Goal: Task Accomplishment & Management: Manage account settings

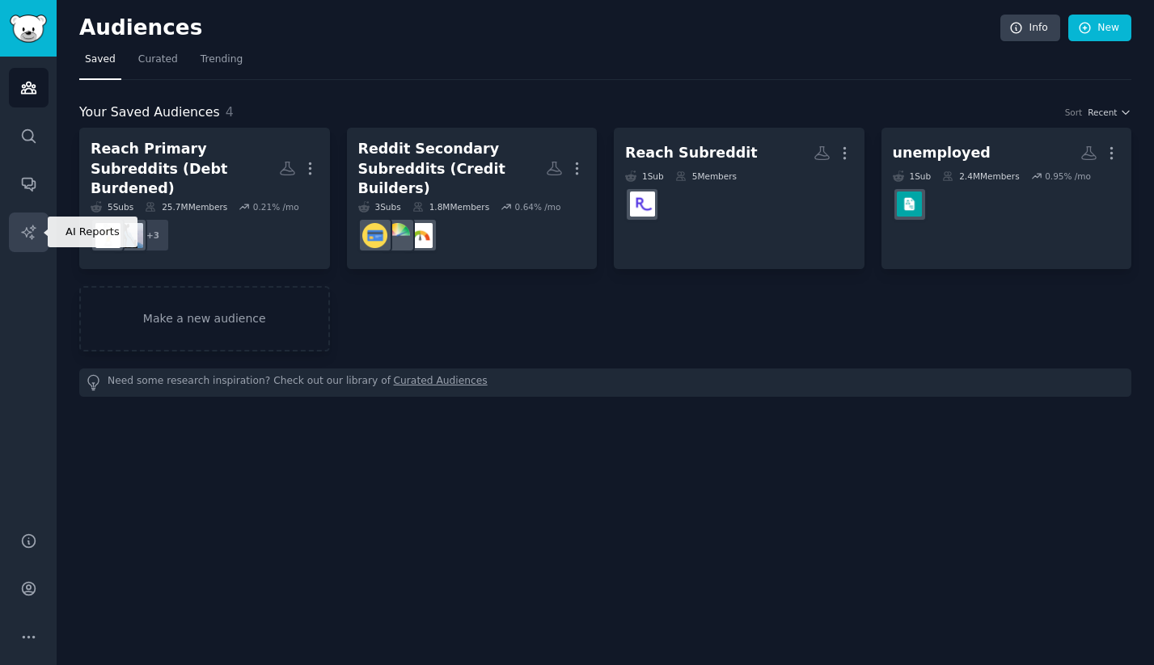
click at [36, 243] on link "AI Reports" at bounding box center [29, 233] width 40 height 40
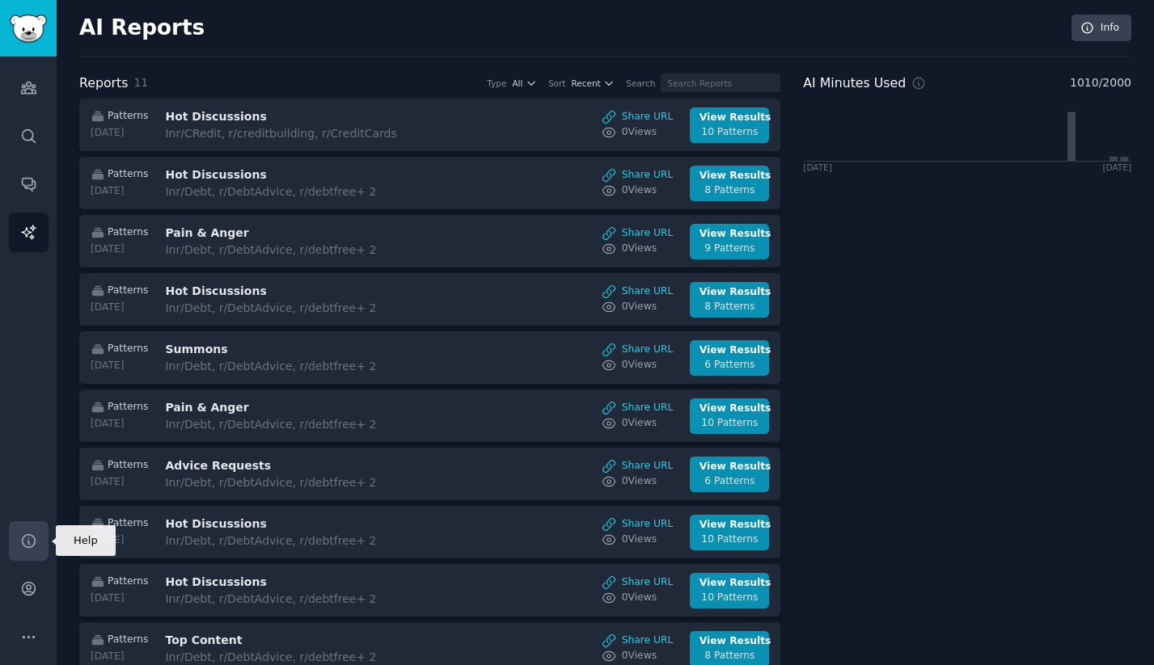
click at [27, 555] on link "Help" at bounding box center [29, 541] width 40 height 40
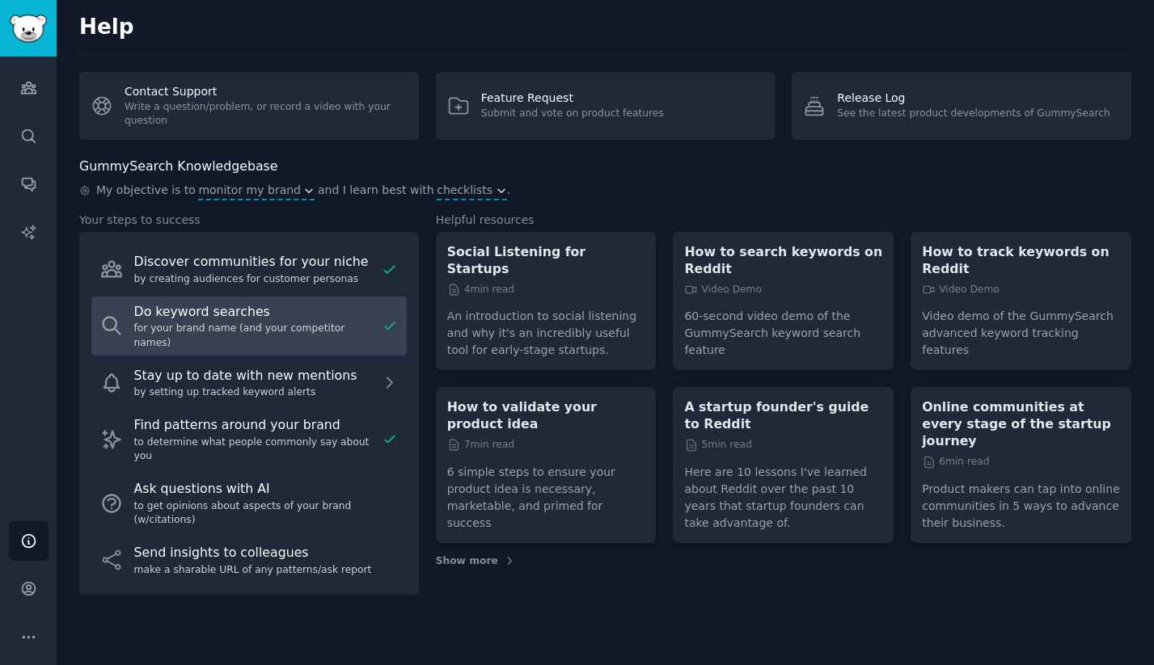
click at [303, 301] on link "Do keyword searches for your brand name (and your competitor names)" at bounding box center [249, 326] width 317 height 61
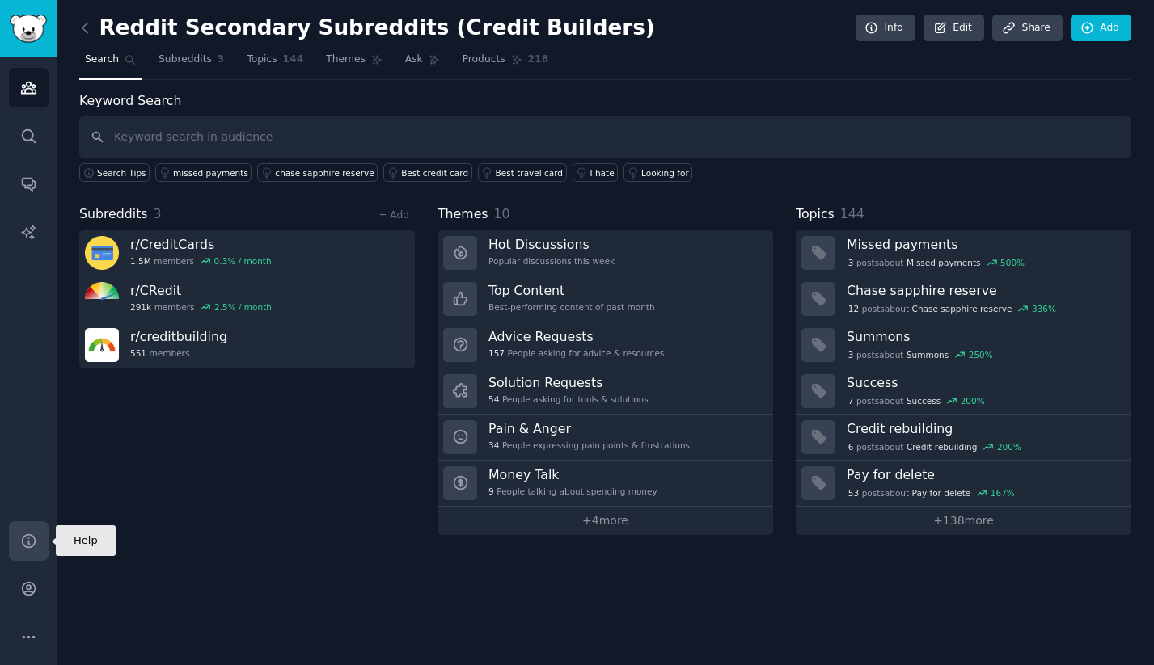
click at [29, 538] on icon "Sidebar" at bounding box center [28, 541] width 17 height 17
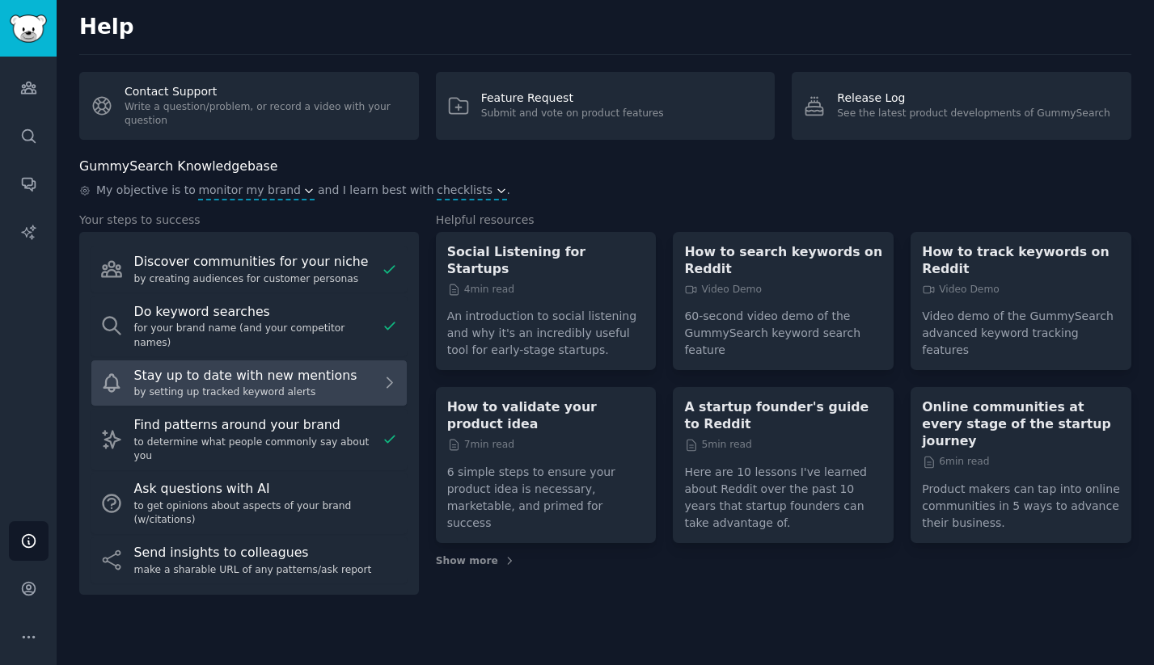
click at [346, 367] on div "Stay up to date with new mentions" at bounding box center [255, 376] width 242 height 20
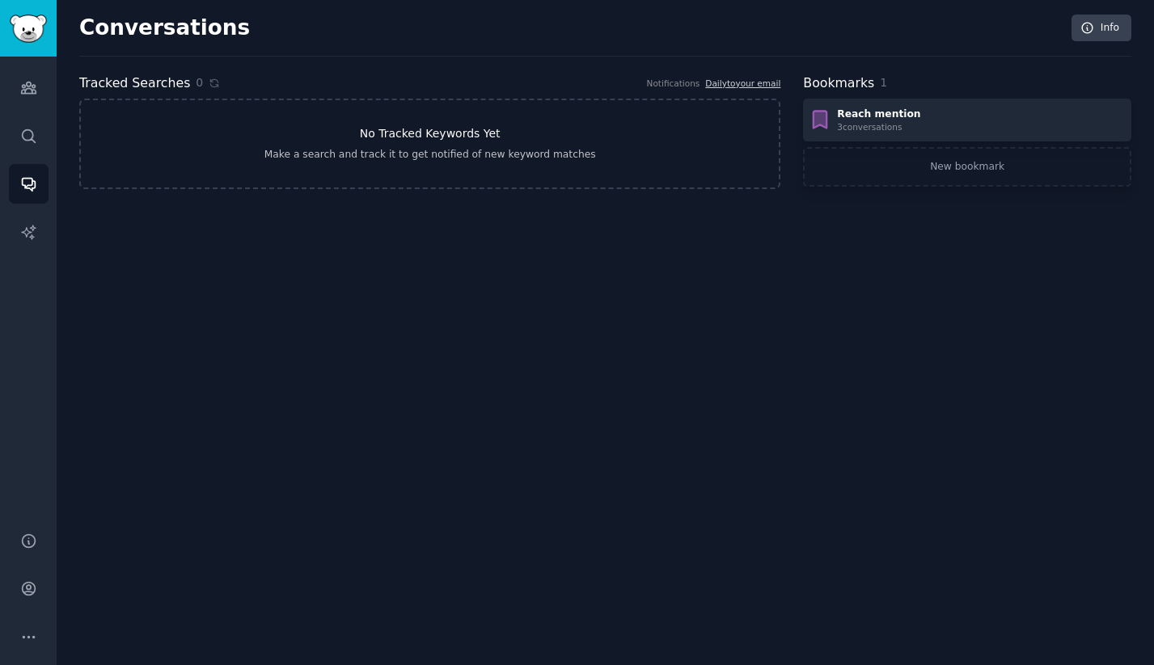
click at [454, 135] on h3 "No Tracked Keywords Yet" at bounding box center [430, 133] width 141 height 17
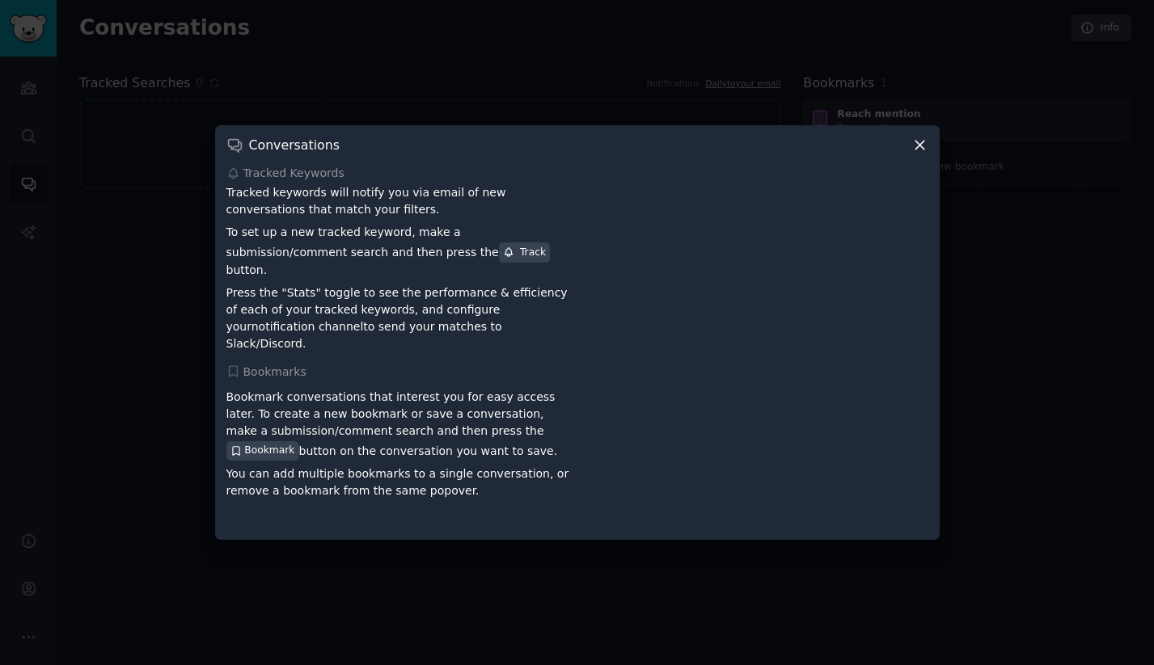
click at [923, 153] on icon at bounding box center [919, 145] width 17 height 17
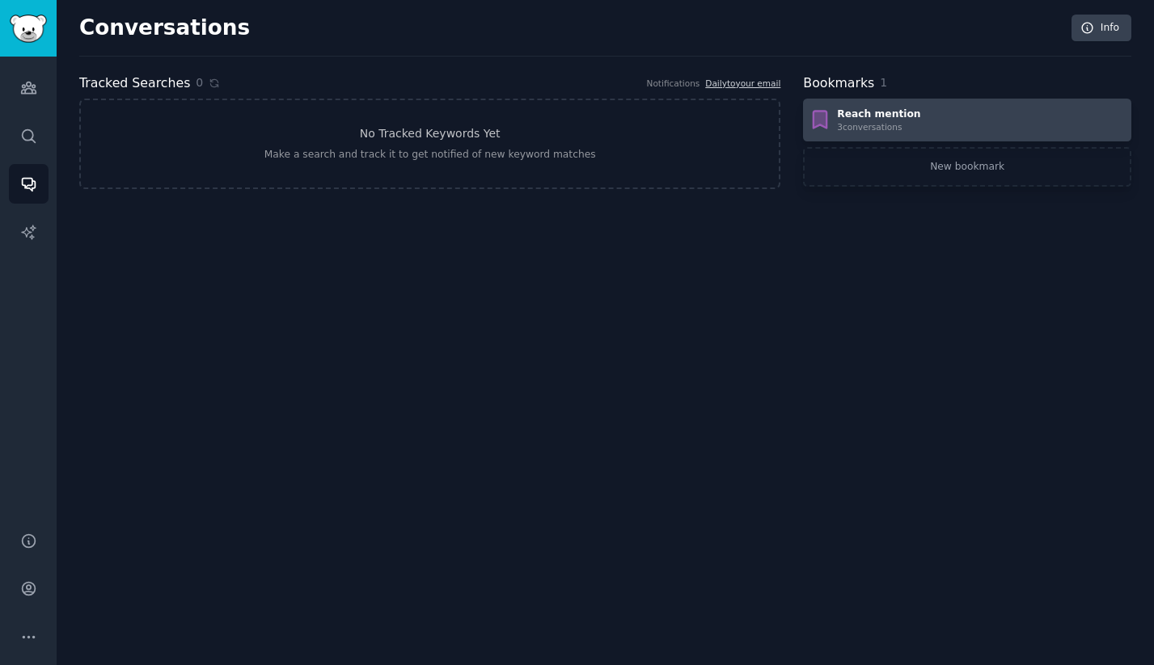
click at [866, 110] on div "Reach mention" at bounding box center [878, 115] width 83 height 15
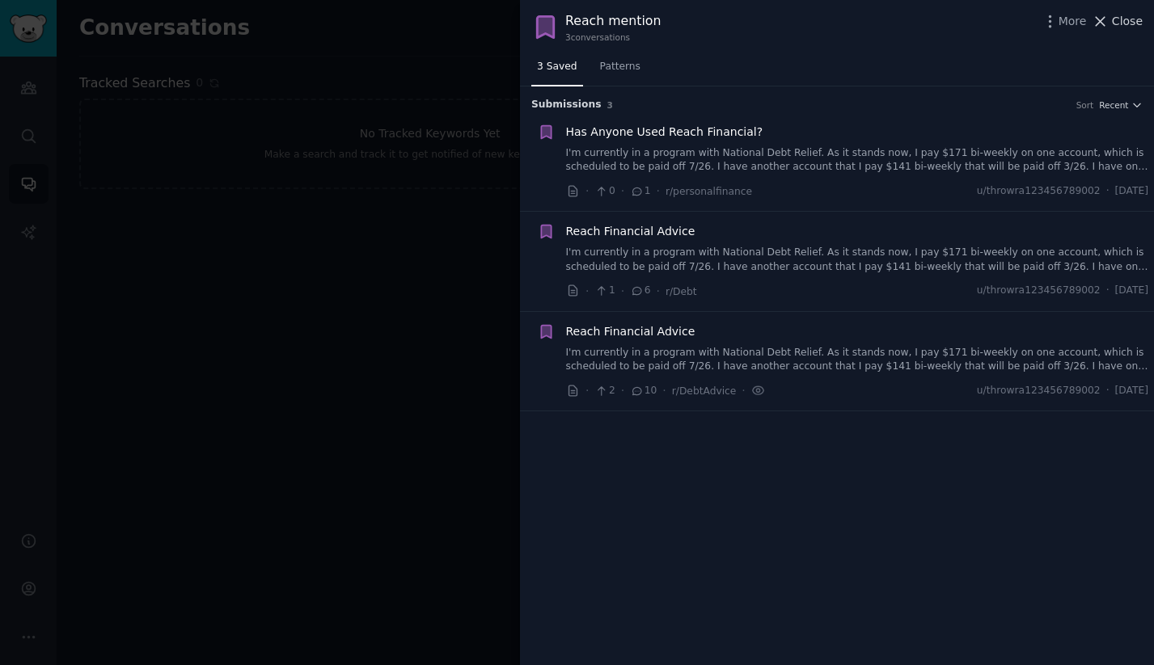
click at [1113, 26] on span "Close" at bounding box center [1127, 21] width 31 height 17
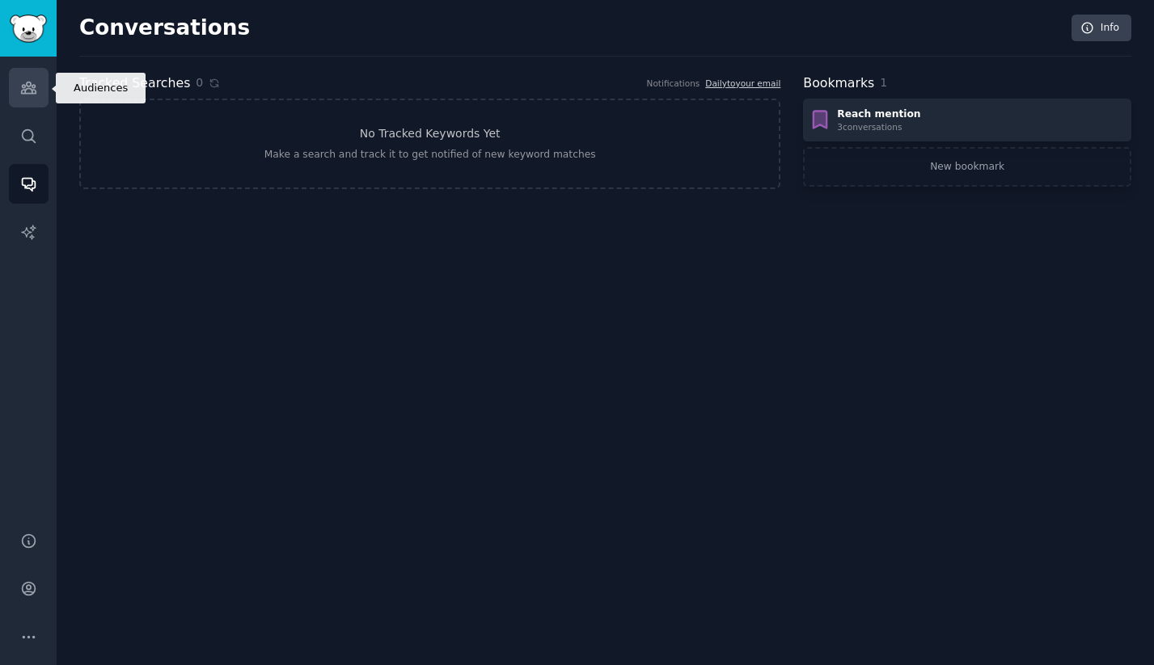
click at [28, 83] on icon "Sidebar" at bounding box center [28, 87] width 17 height 17
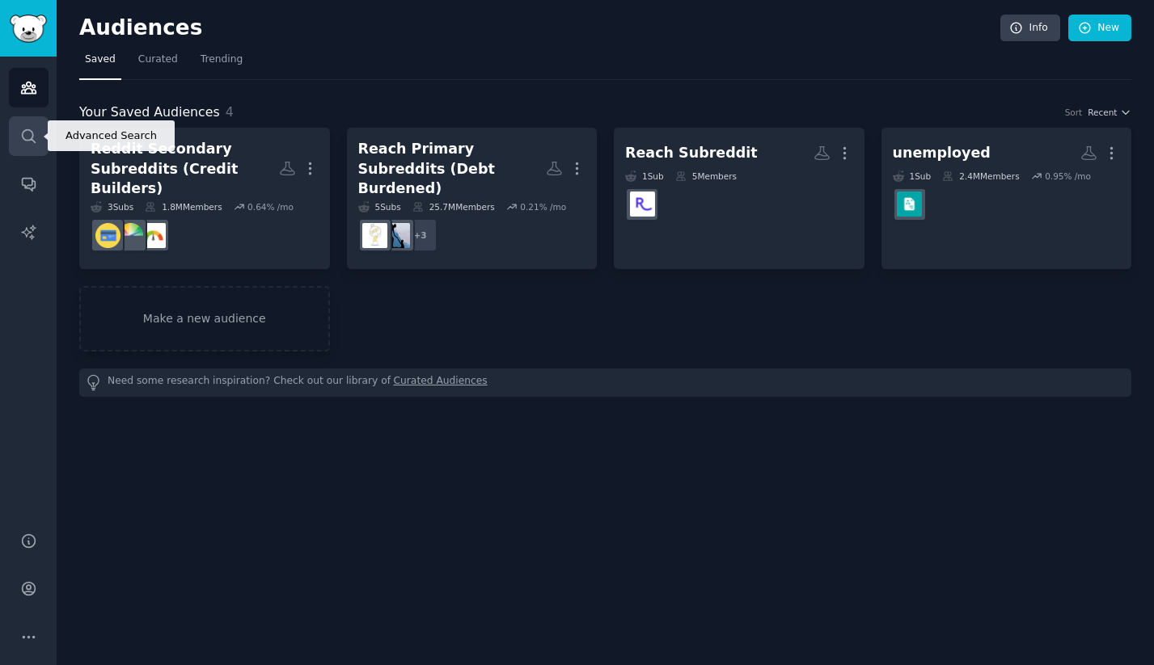
click at [34, 137] on icon "Sidebar" at bounding box center [28, 136] width 17 height 17
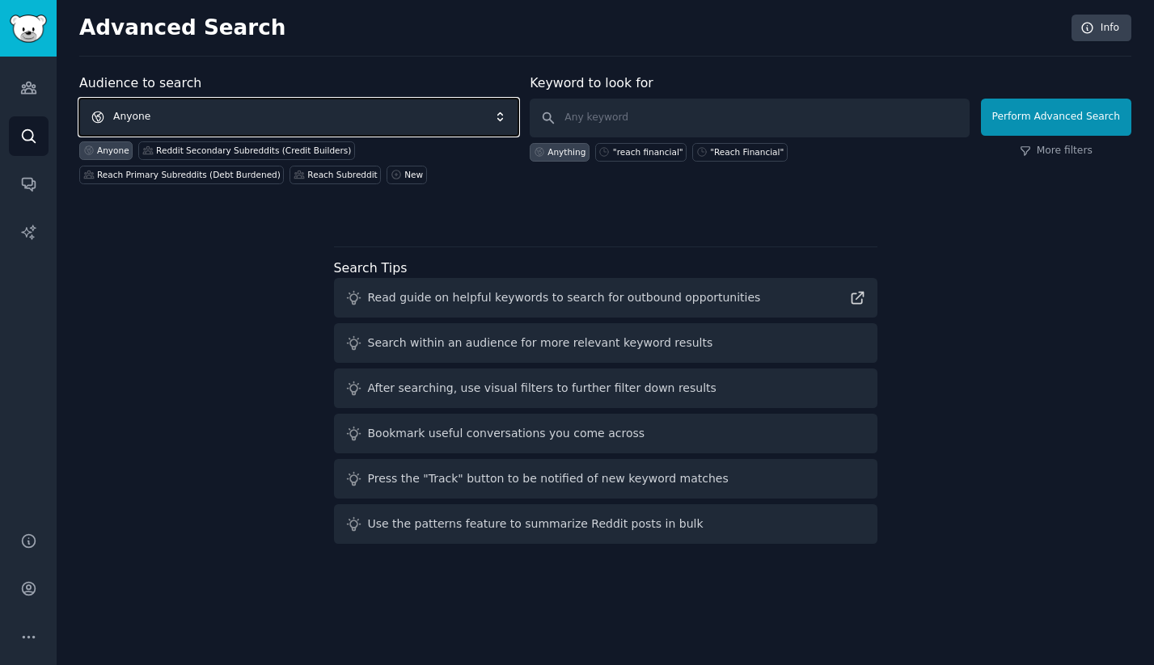
click at [271, 120] on span "Anyone" at bounding box center [298, 117] width 439 height 37
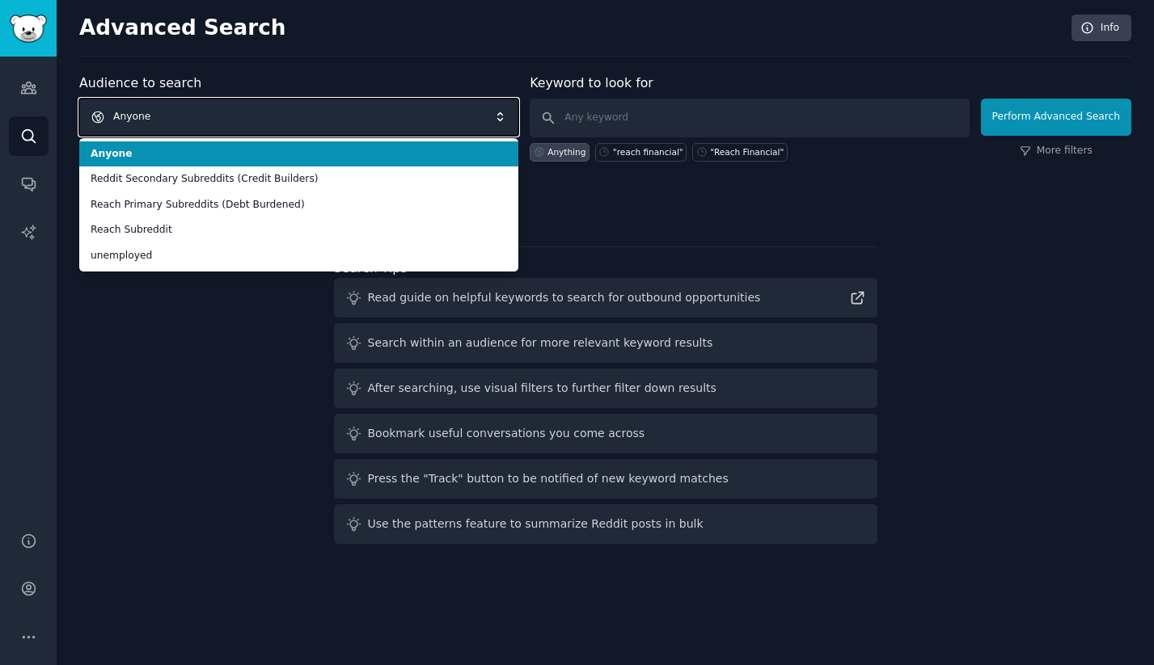
click at [271, 120] on span "Anyone" at bounding box center [298, 117] width 439 height 37
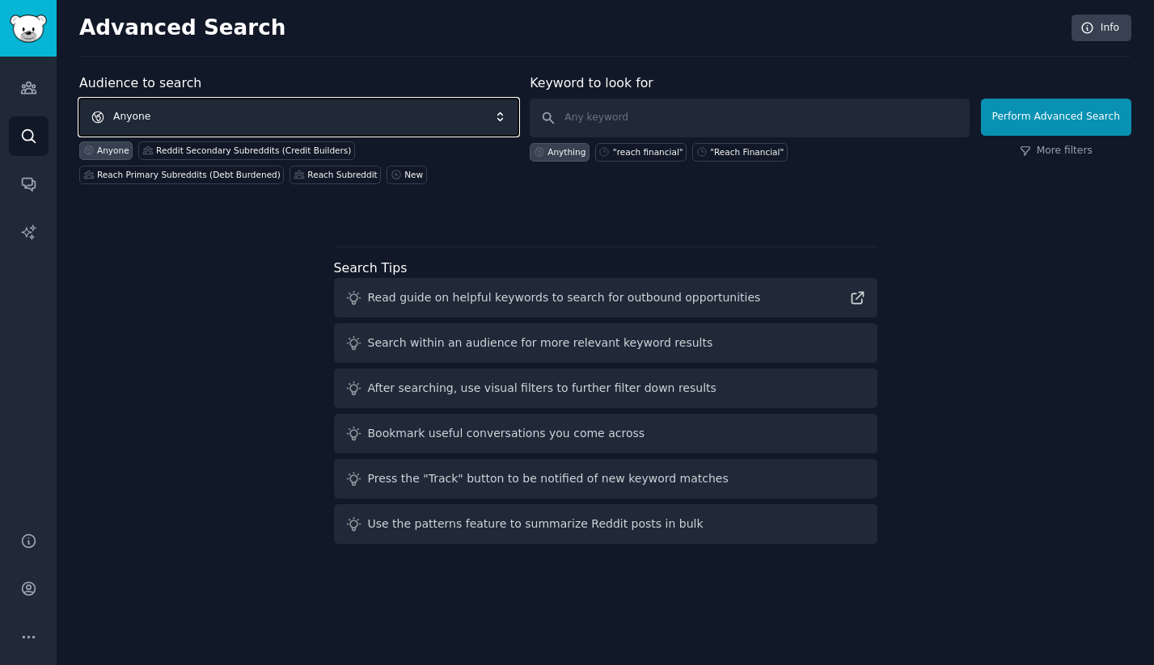
click at [271, 120] on span "Anyone" at bounding box center [298, 117] width 439 height 37
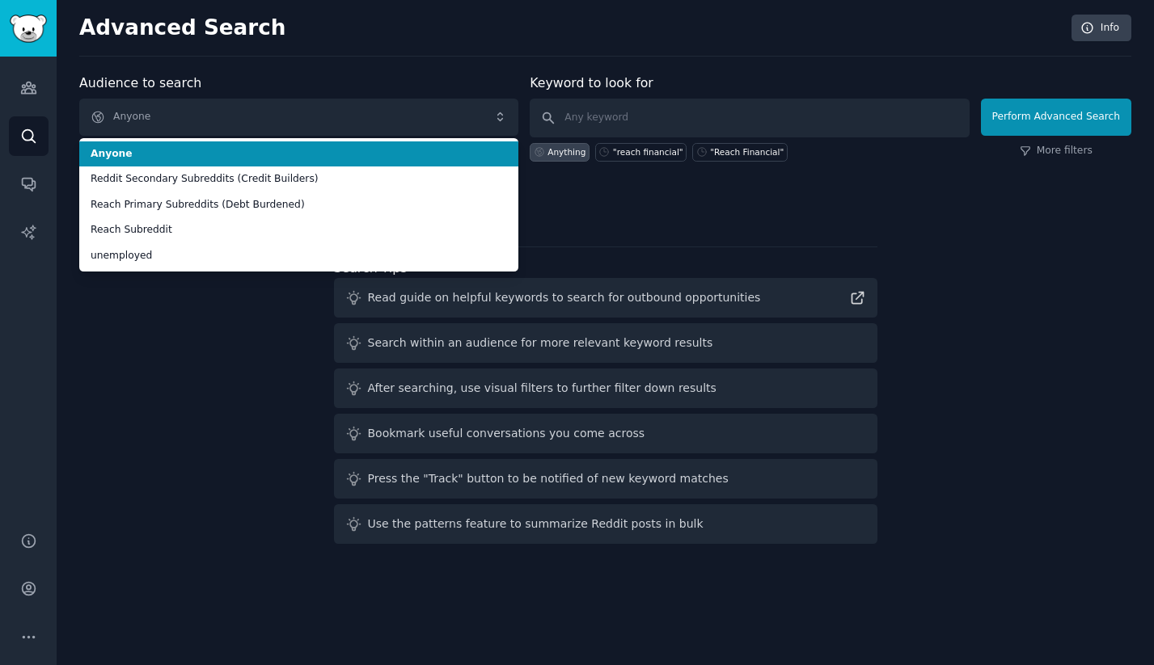
click at [393, 141] on li "Anyone" at bounding box center [298, 154] width 439 height 26
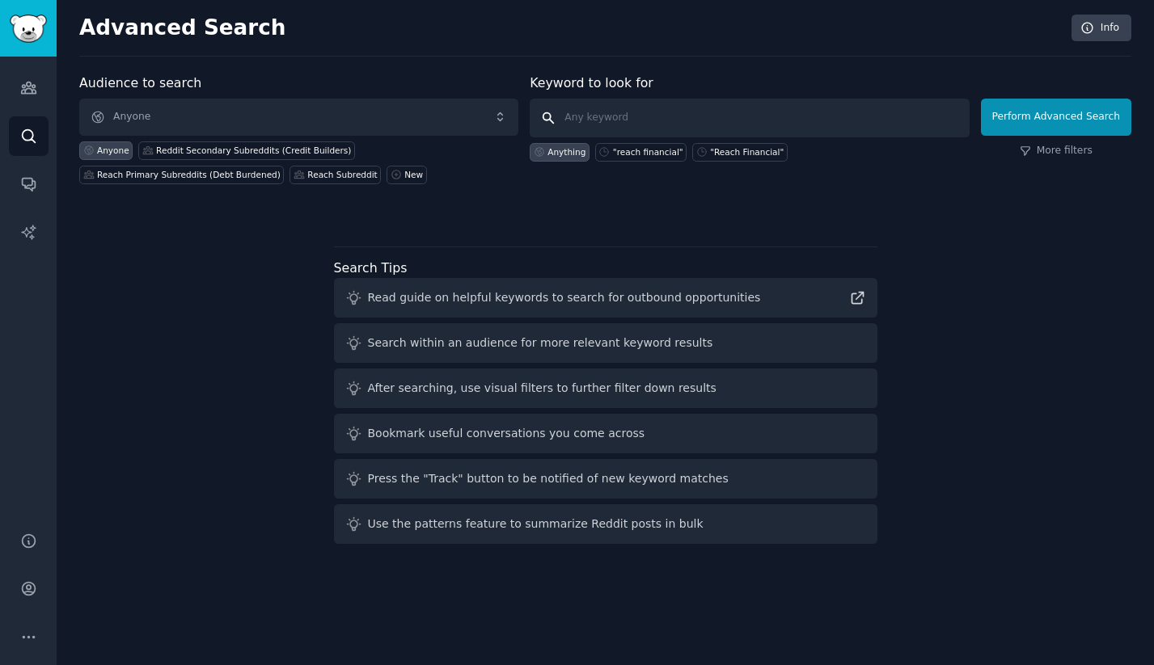
click at [590, 125] on input "text" at bounding box center [749, 118] width 439 height 39
type input """
click at [757, 154] on div ""Reach Financial"" at bounding box center [747, 151] width 74 height 11
type input ""Reach Financial""
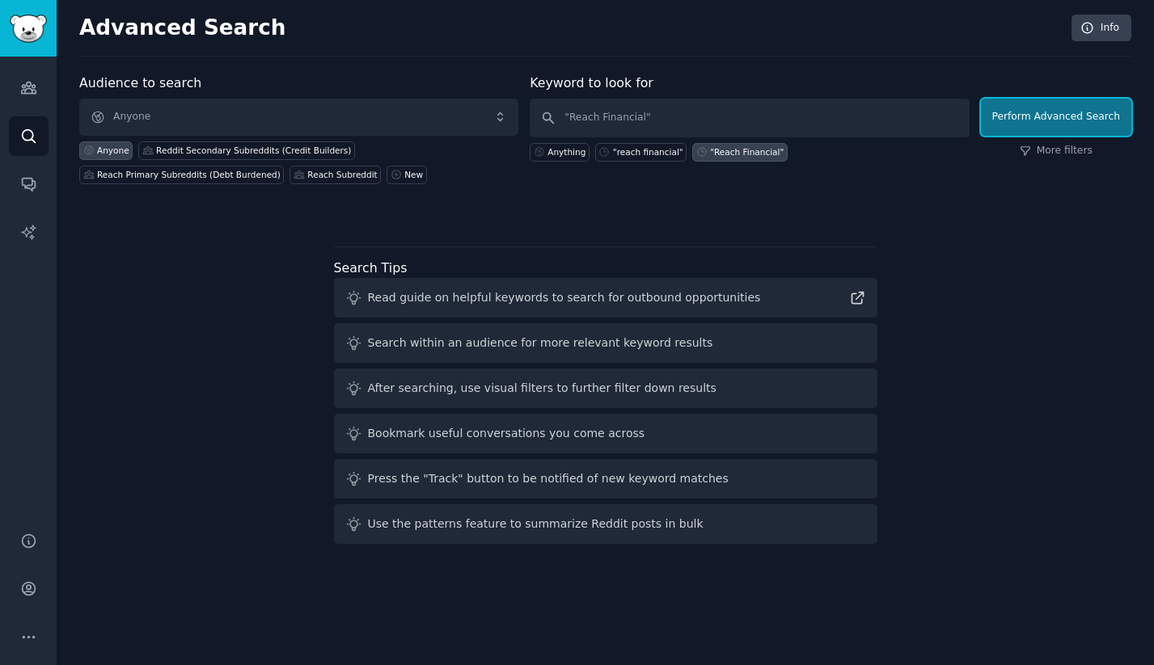
click at [1060, 118] on button "Perform Advanced Search" at bounding box center [1056, 117] width 150 height 37
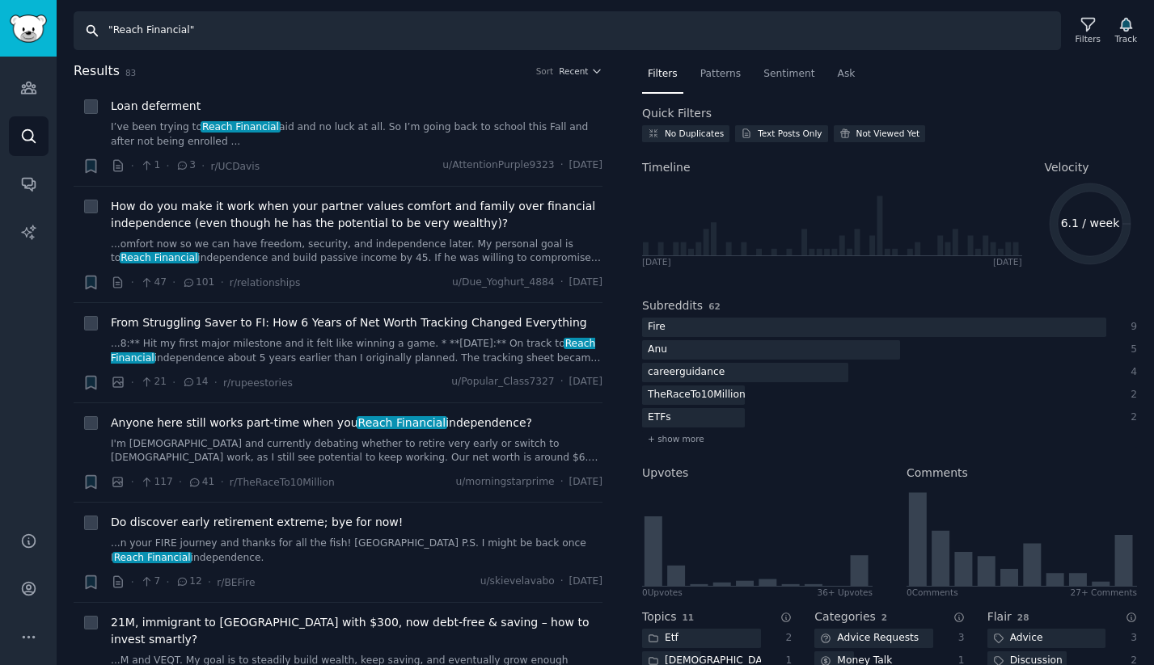
drag, startPoint x: 205, startPoint y: 30, endPoint x: 64, endPoint y: 22, distance: 141.7
click at [64, 22] on div "Search "Reach Financial" Filters Track" at bounding box center [605, 25] width 1097 height 50
click at [30, 90] on icon "Sidebar" at bounding box center [28, 87] width 17 height 17
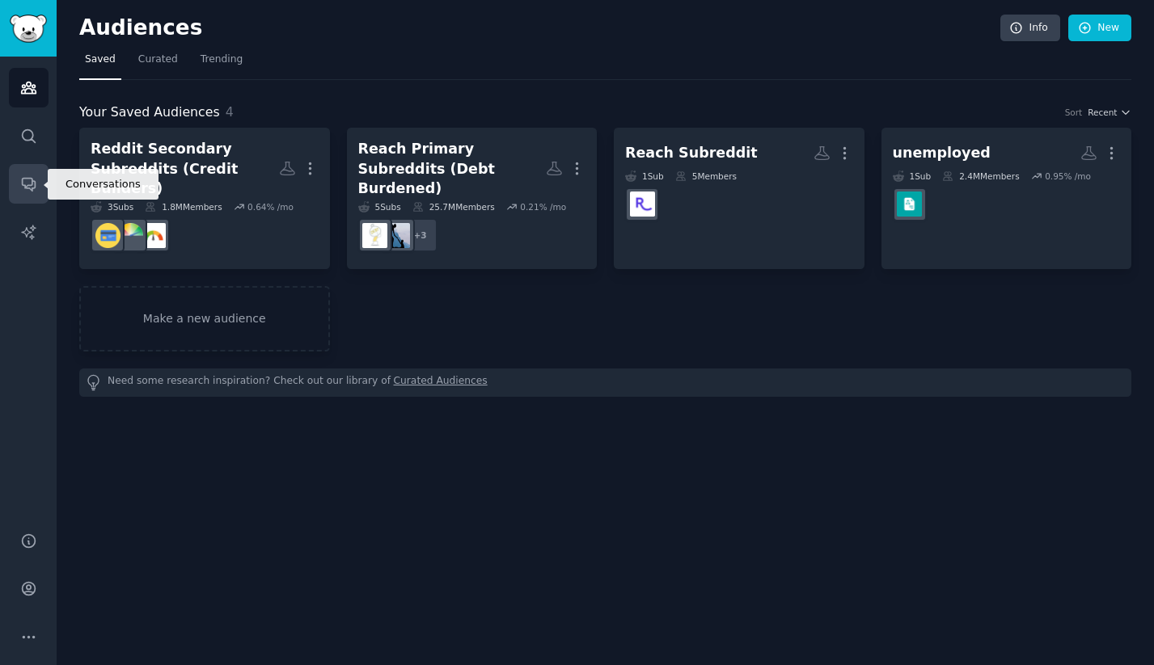
click at [31, 168] on link "Conversations" at bounding box center [29, 184] width 40 height 40
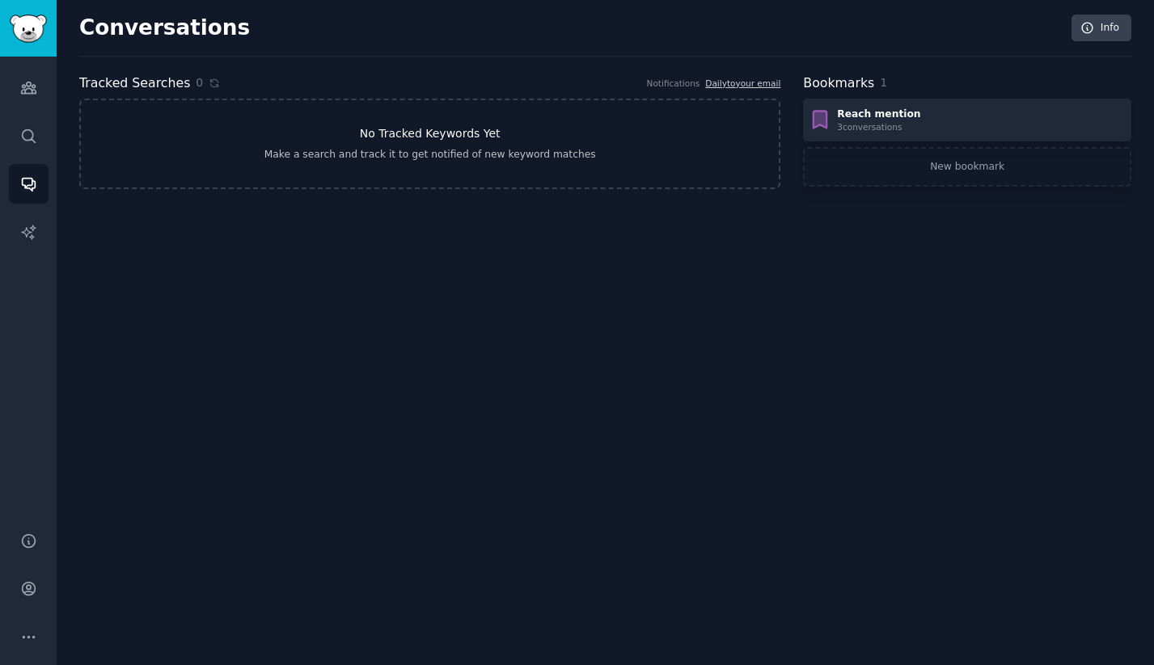
click at [374, 133] on h3 "No Tracked Keywords Yet" at bounding box center [430, 133] width 141 height 17
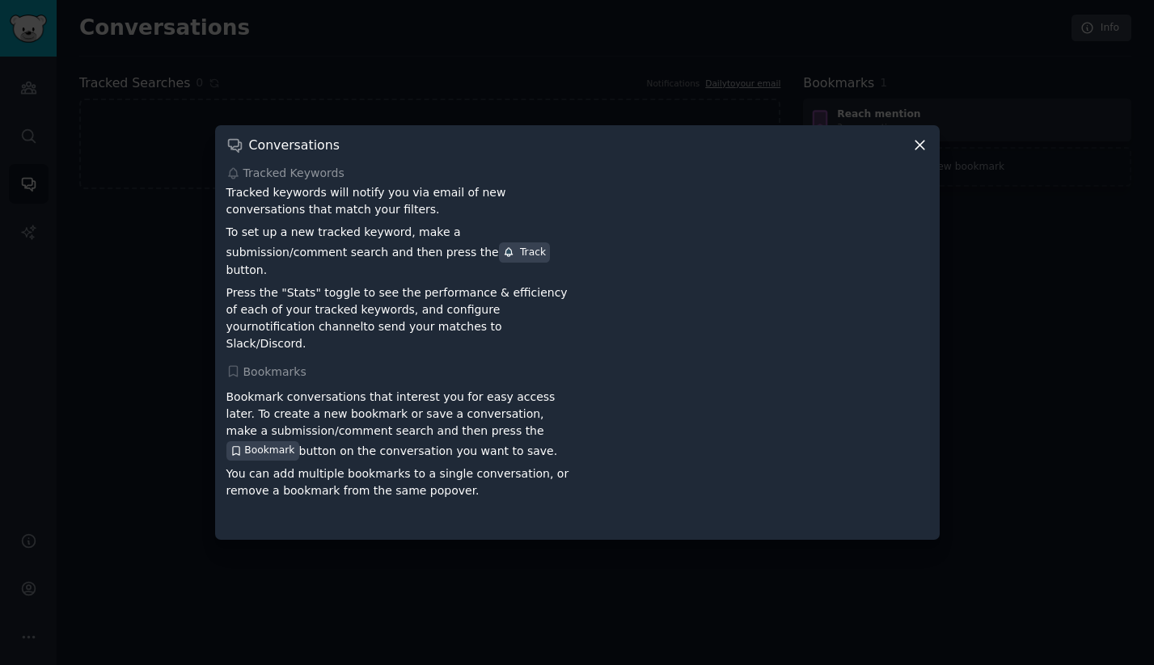
click at [918, 154] on icon at bounding box center [919, 145] width 17 height 17
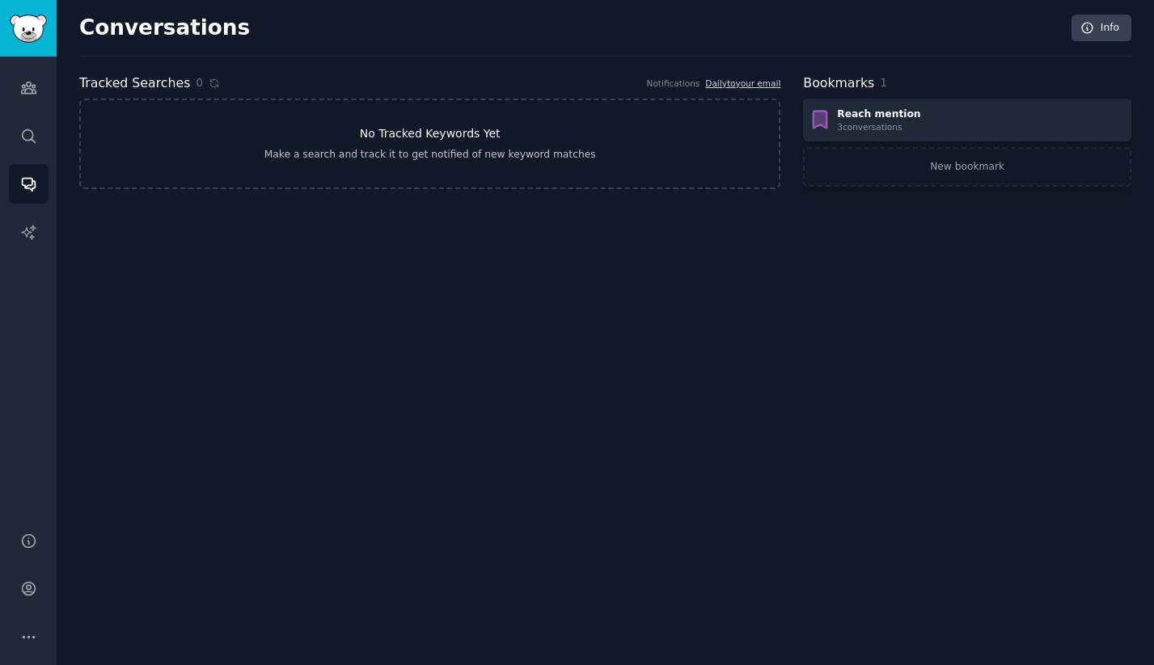
click at [337, 142] on link "No Tracked Keywords Yet Make a search and track it to get notified of new keywo…" at bounding box center [429, 144] width 701 height 91
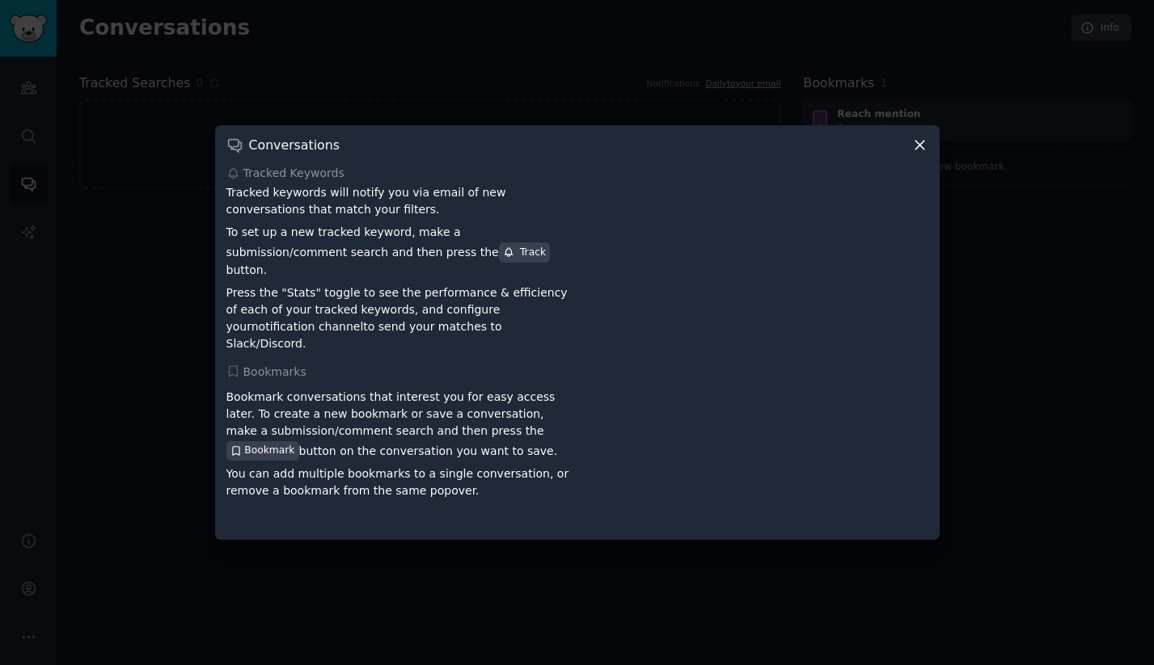
click at [917, 145] on div "Conversations Tracked Keywords Tracked keywords will notify you via email of ne…" at bounding box center [577, 332] width 724 height 415
click at [917, 149] on icon at bounding box center [919, 145] width 17 height 17
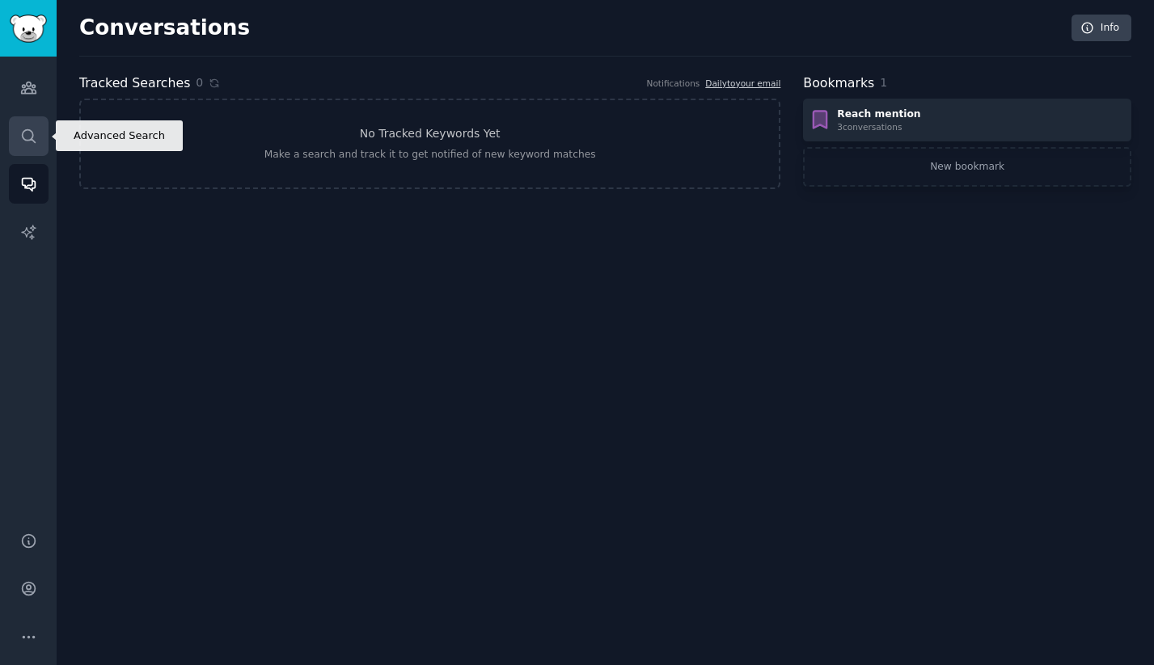
click at [25, 133] on icon "Sidebar" at bounding box center [28, 136] width 17 height 17
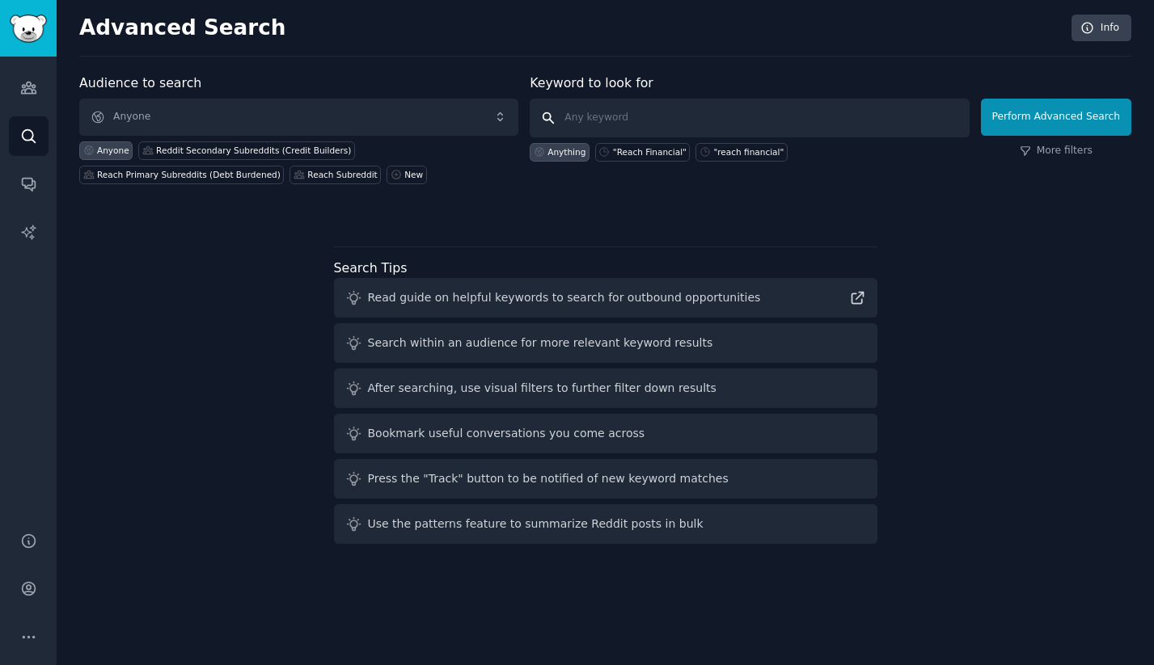
click at [586, 119] on input "text" at bounding box center [749, 118] width 439 height 39
type input ""reach financial""
click at [1062, 151] on link "More filters" at bounding box center [1056, 151] width 73 height 15
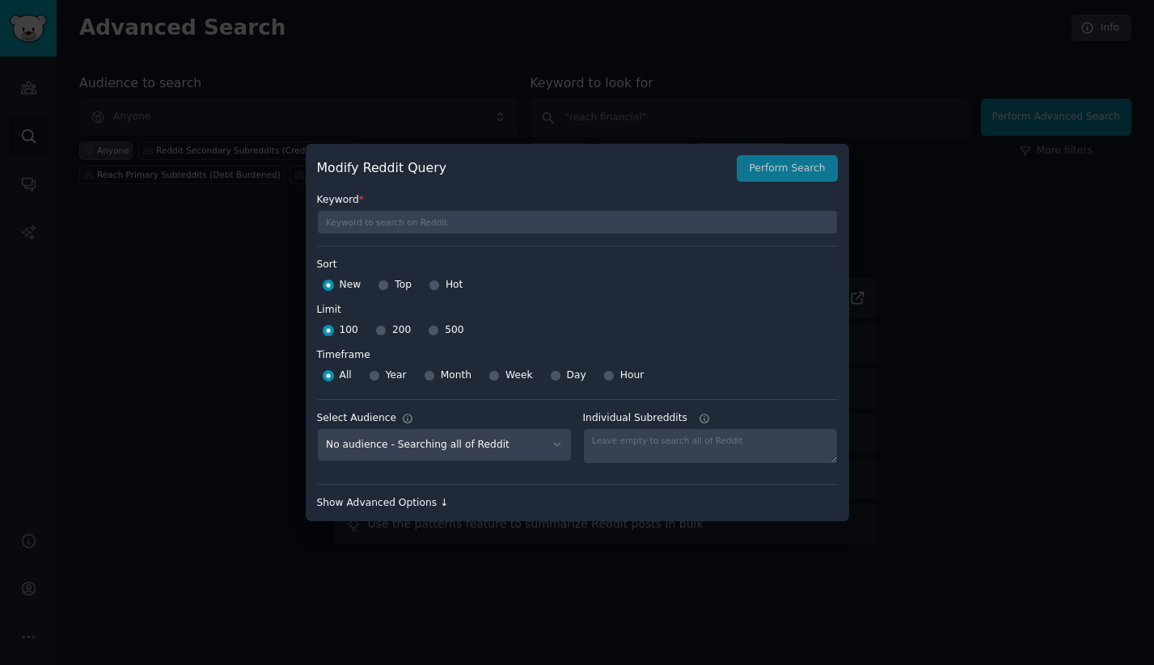
click at [393, 502] on div "Show Advanced Options ↓" at bounding box center [577, 503] width 521 height 15
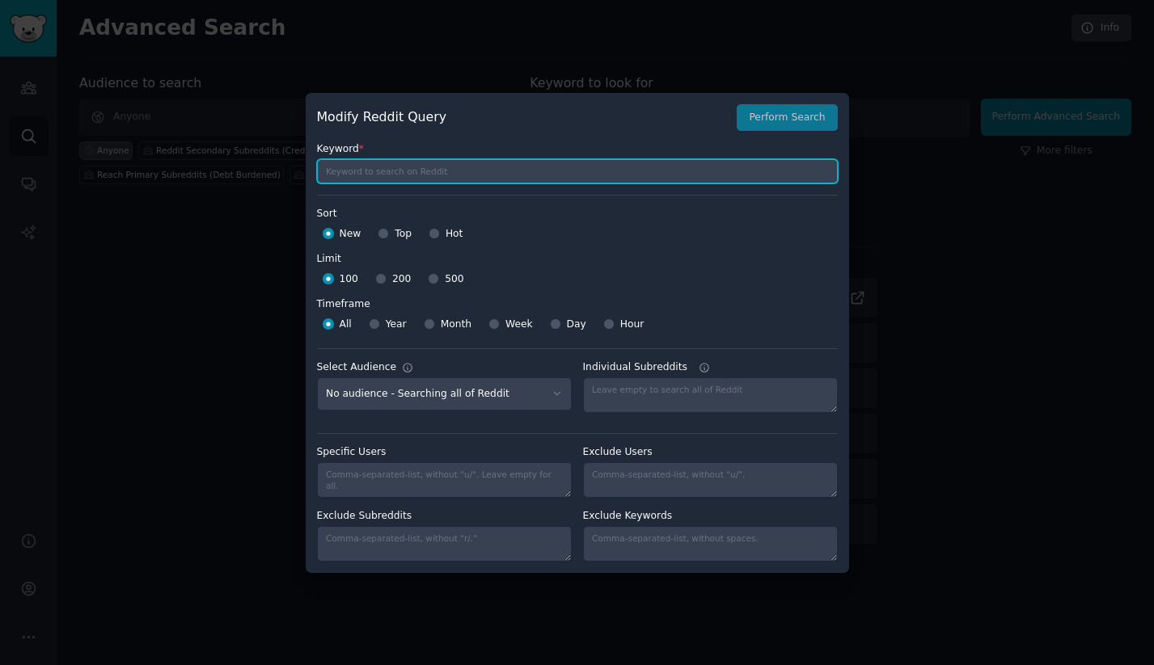
click at [490, 166] on input "text" at bounding box center [577, 171] width 521 height 24
type input ""reach financial" "loan""
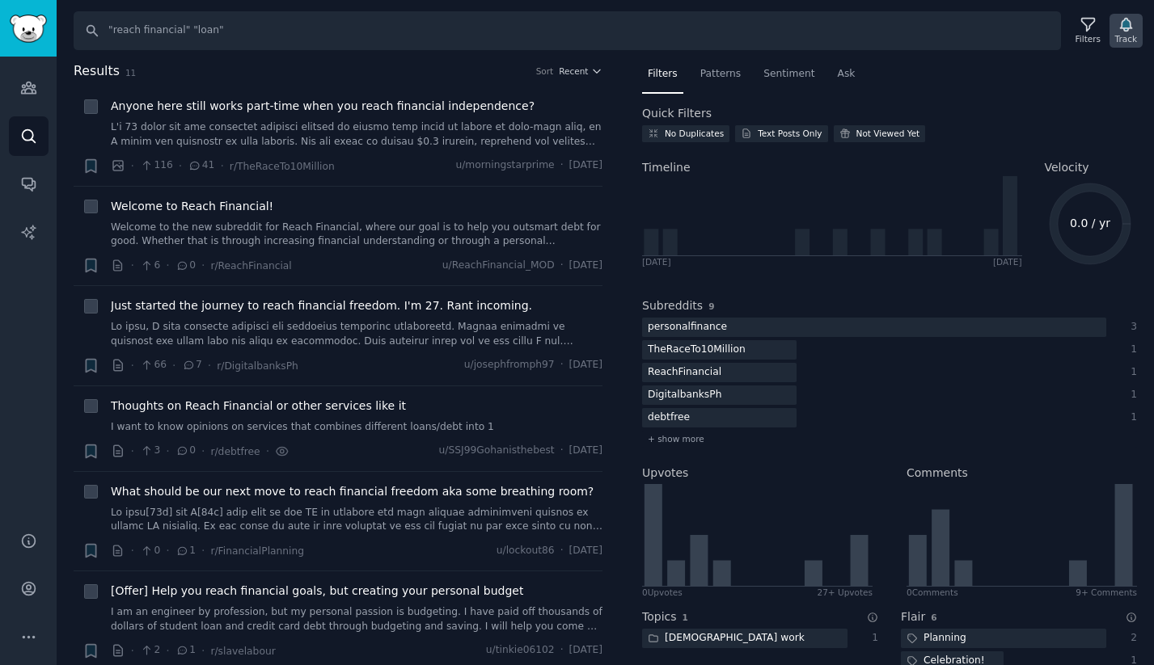
click at [1129, 28] on icon "button" at bounding box center [1125, 25] width 11 height 13
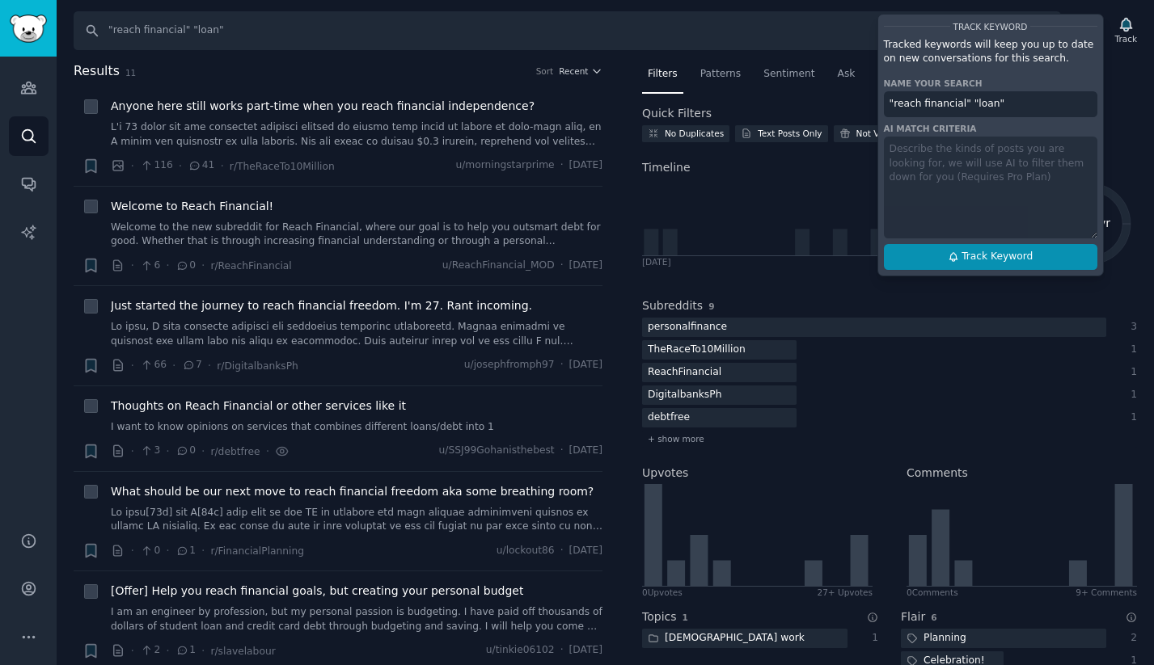
click at [991, 261] on span "Track Keyword" at bounding box center [996, 257] width 71 height 15
type input ""reach financial" "loan""
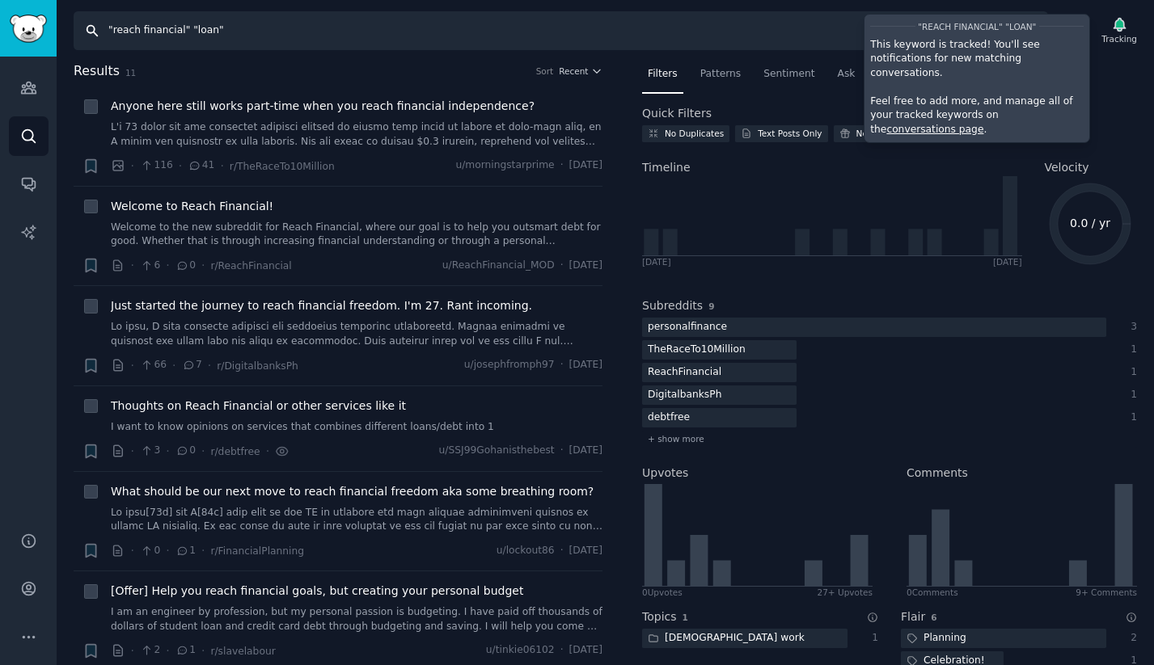
click at [485, 33] on input ""reach financial" "loan"" at bounding box center [561, 30] width 974 height 39
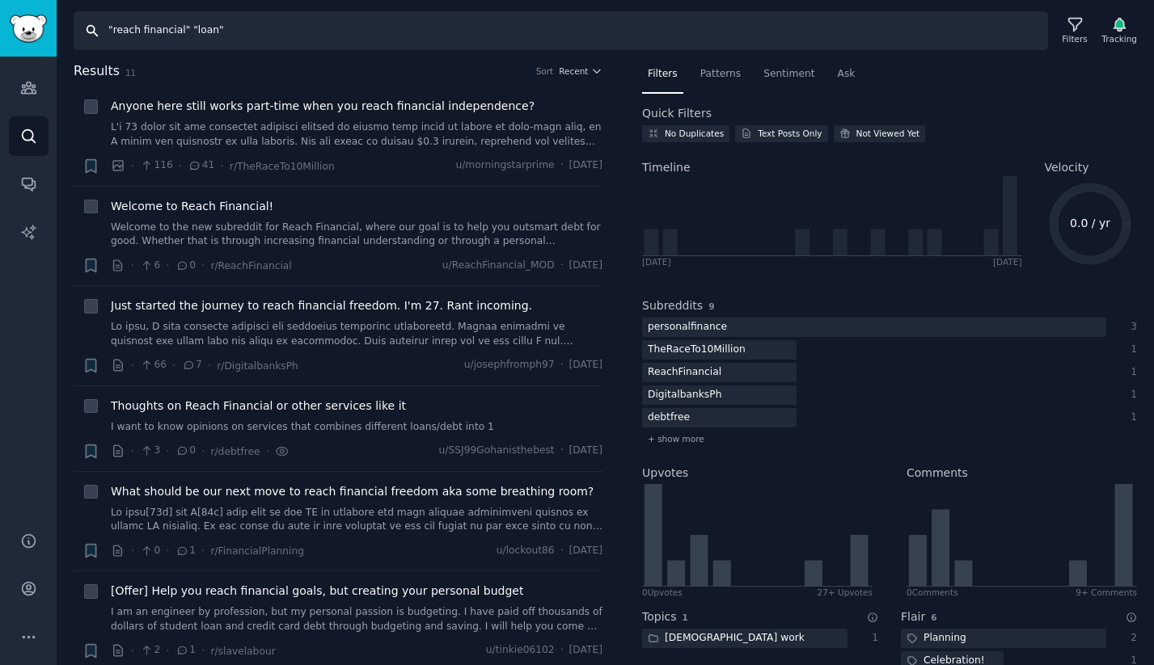
click at [485, 33] on input ""reach financial" "loan"" at bounding box center [561, 30] width 974 height 39
type input ""freedom financial""
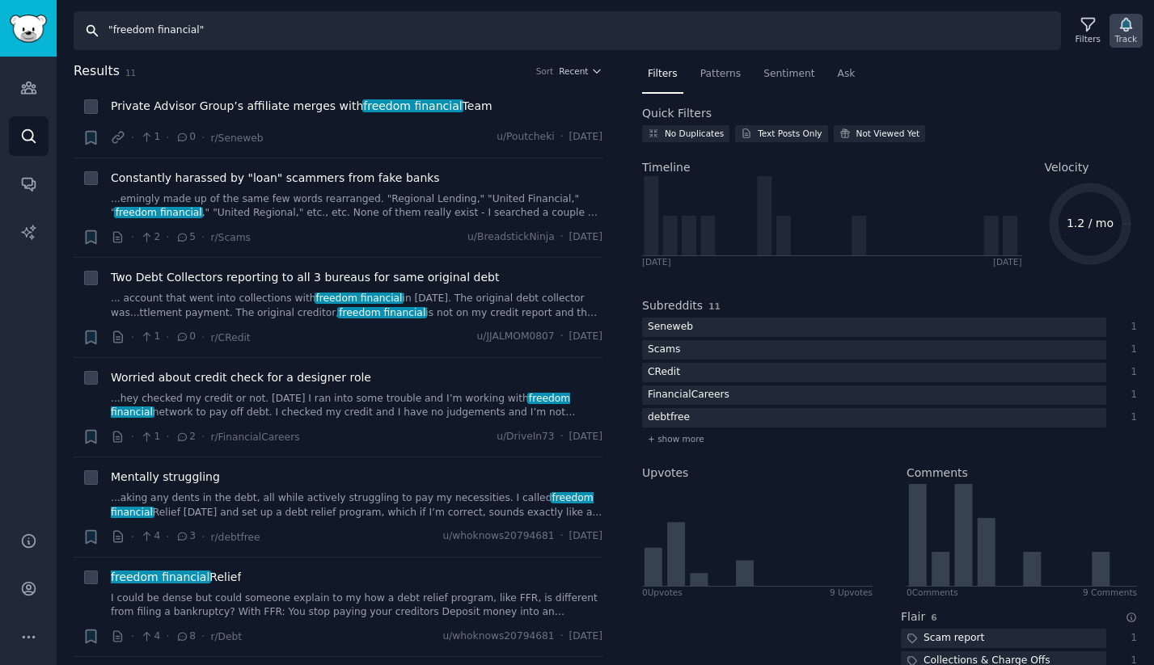
click at [1121, 27] on icon "button" at bounding box center [1125, 25] width 11 height 13
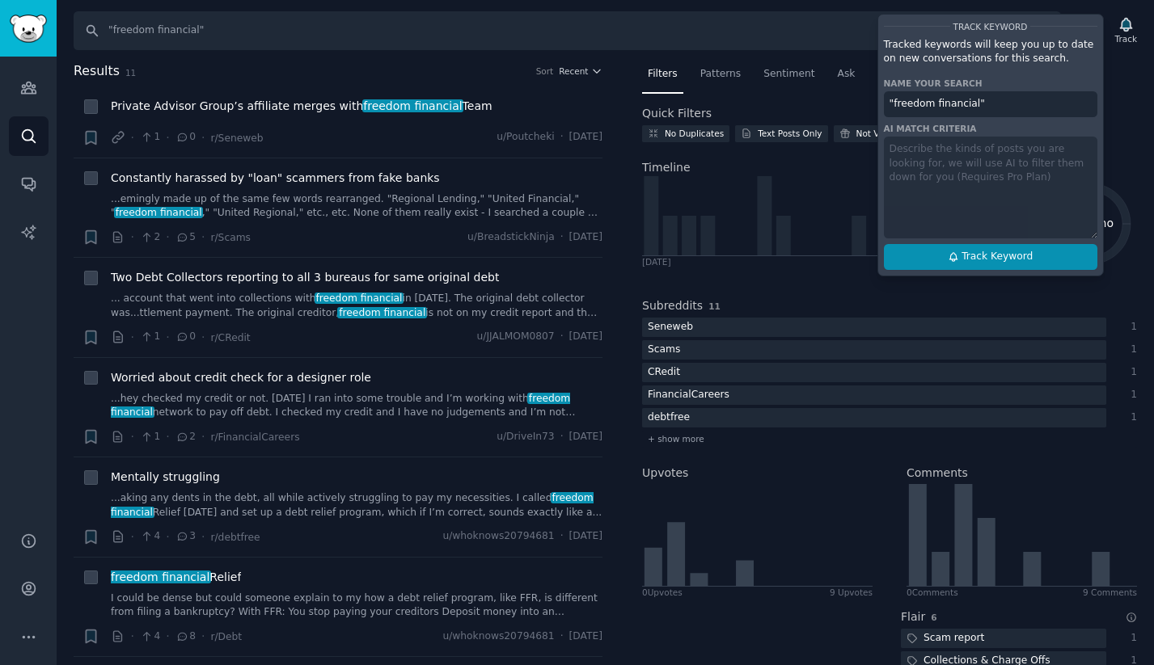
click at [999, 253] on span "Track Keyword" at bounding box center [996, 257] width 71 height 15
type input ""freedom financial""
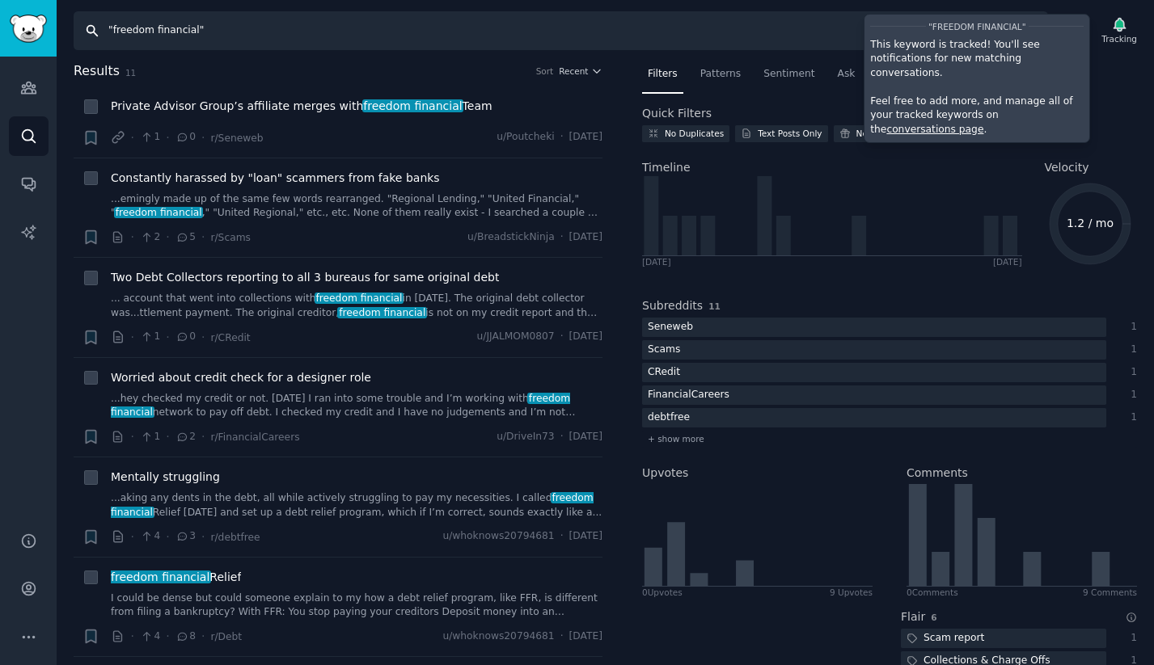
click at [623, 21] on input ""freedom financial"" at bounding box center [561, 30] width 974 height 39
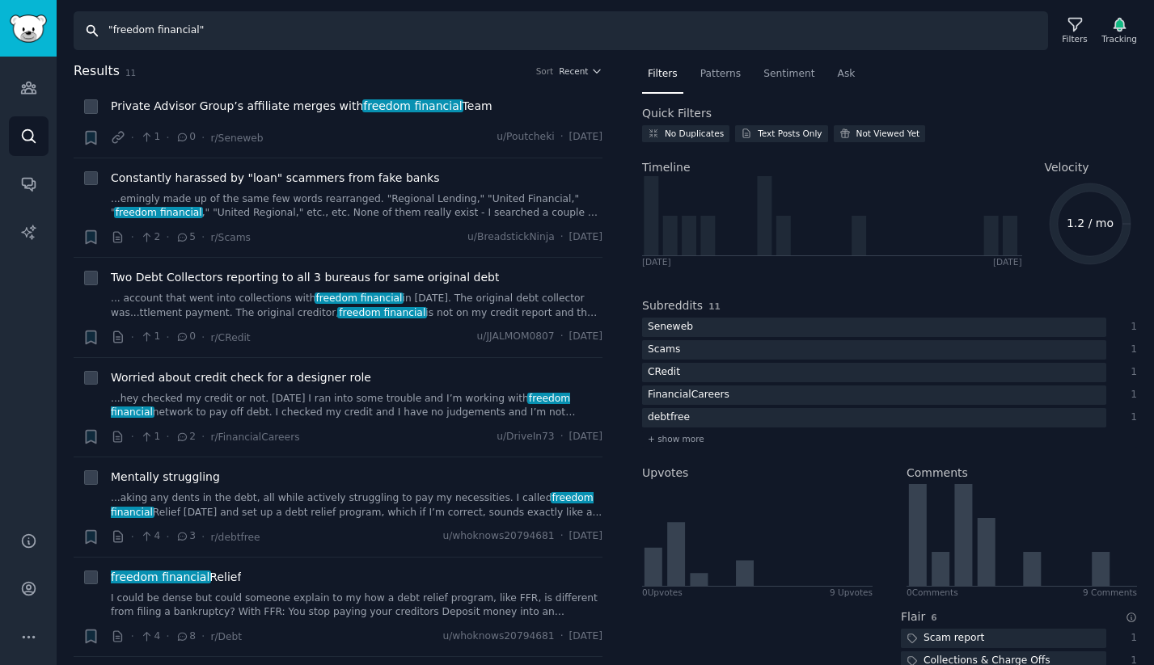
click at [623, 21] on input ""freedom financial"" at bounding box center [561, 30] width 974 height 39
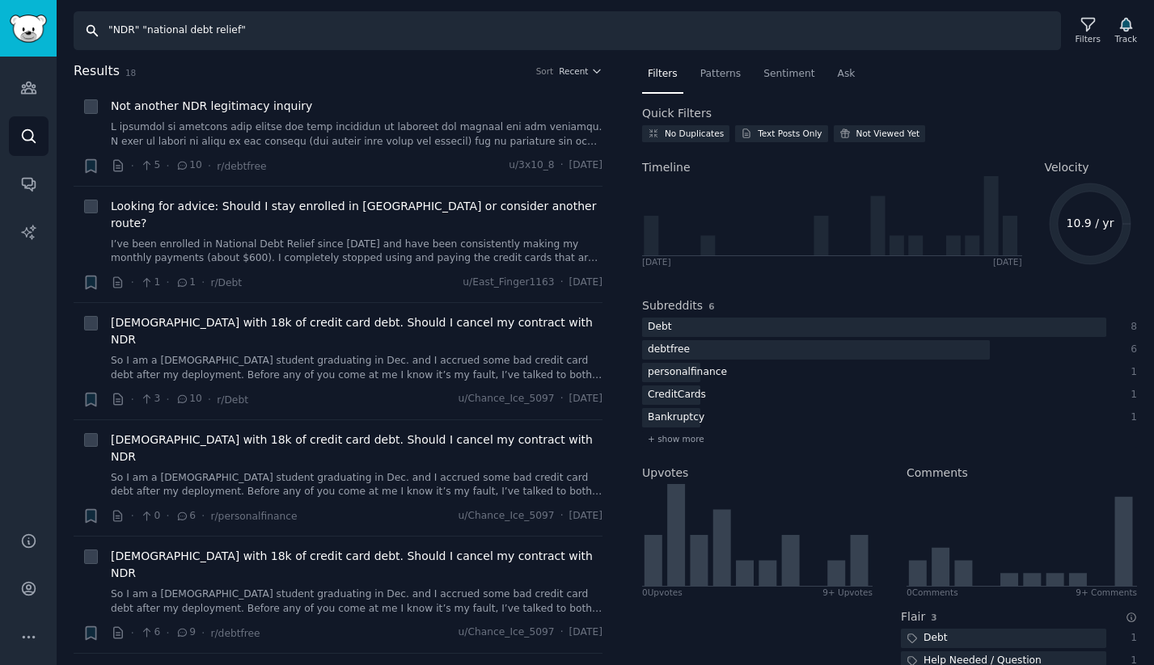
click at [143, 27] on input ""NDR" "national debt relief"" at bounding box center [567, 30] width 987 height 39
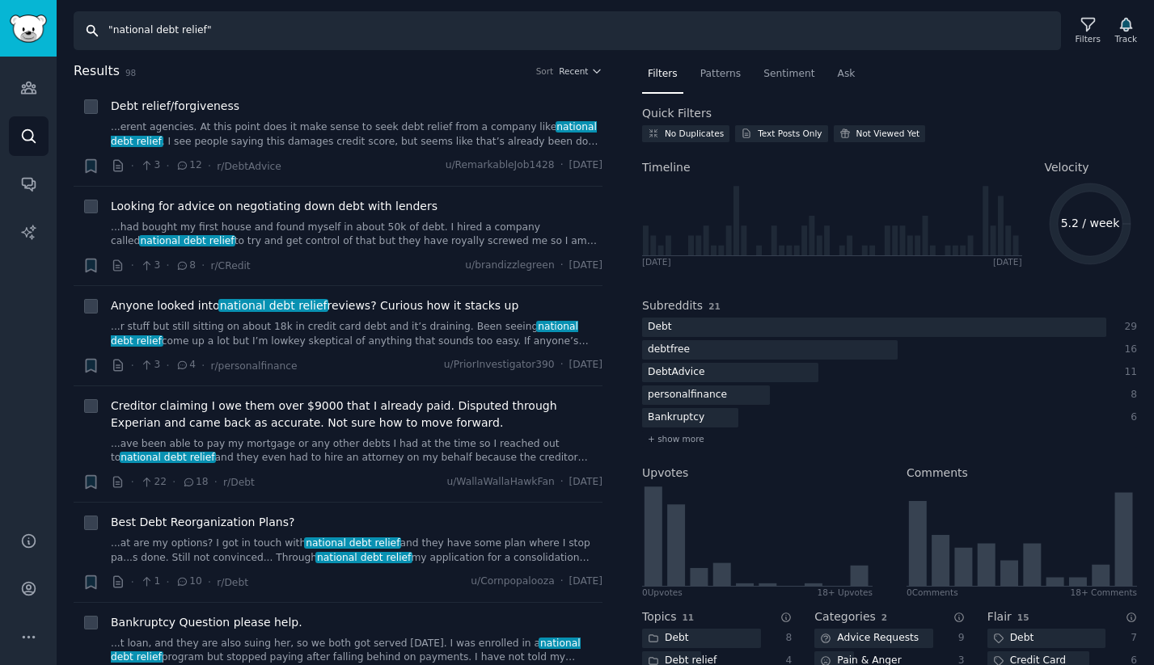
click at [313, 29] on input ""national debt relief"" at bounding box center [567, 30] width 987 height 39
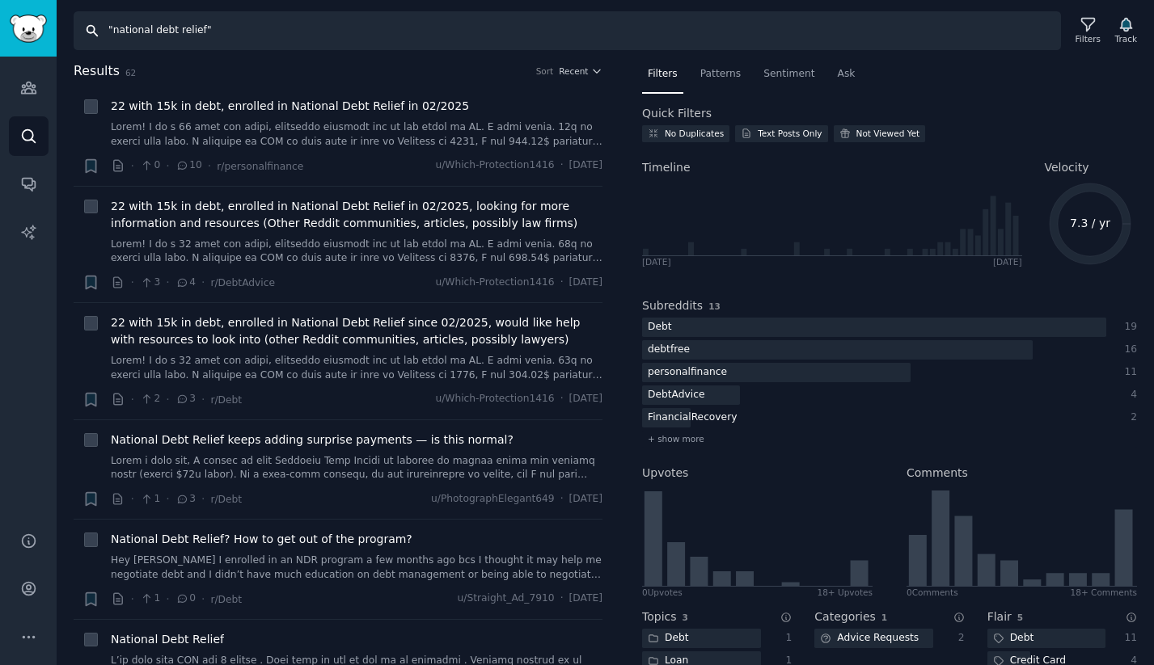
type input ""national debt relief""
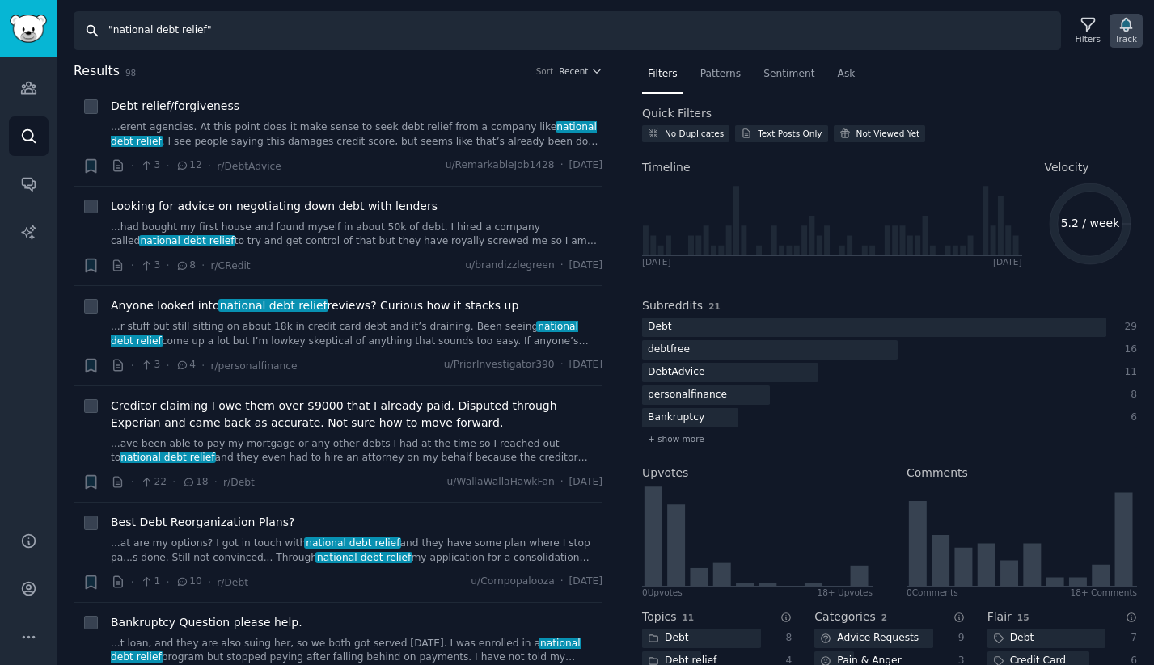
click at [1127, 32] on icon "button" at bounding box center [1125, 24] width 17 height 17
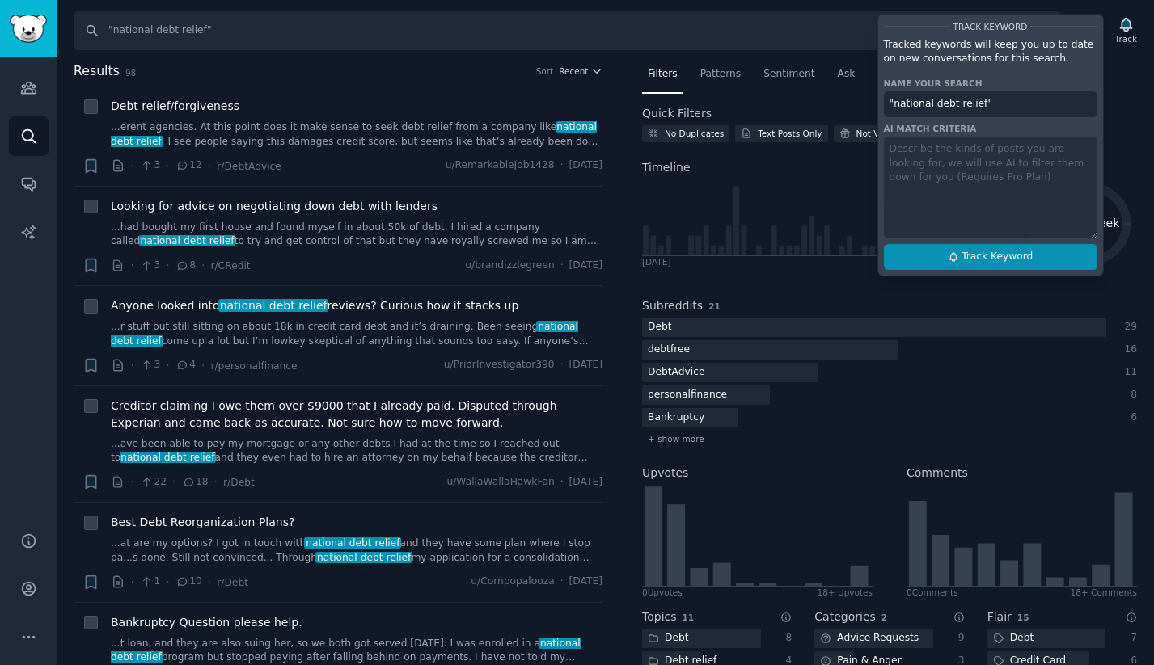
click at [1058, 257] on button "Track Keyword" at bounding box center [990, 257] width 213 height 26
type input ""national debt relief""
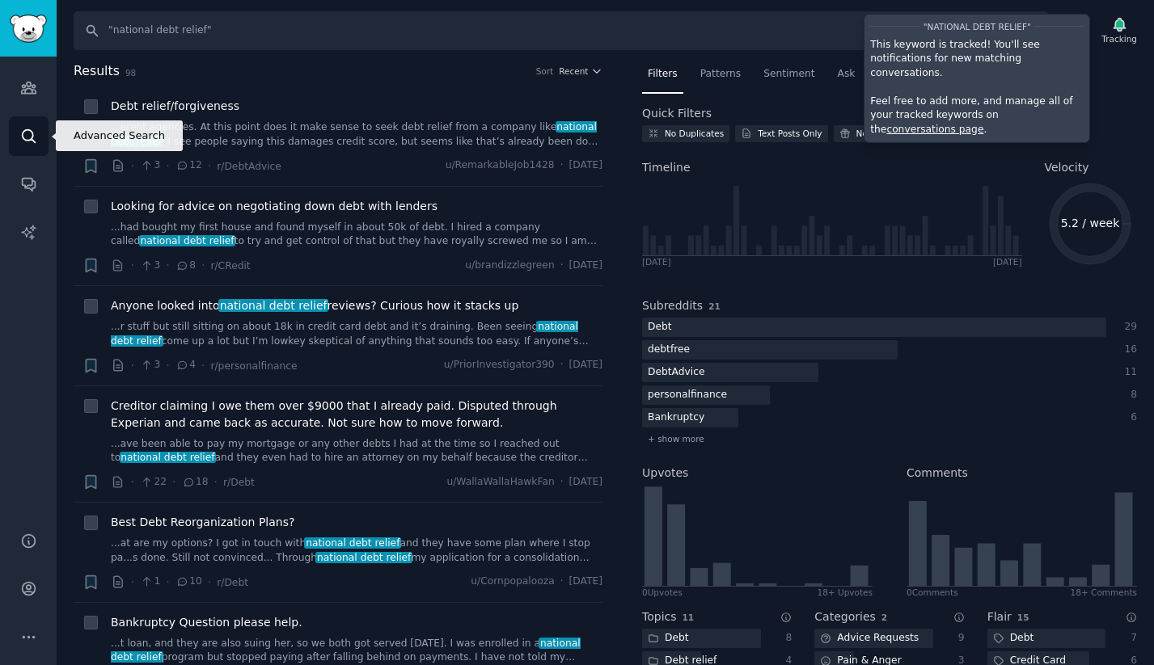
click at [27, 128] on icon "Sidebar" at bounding box center [28, 136] width 17 height 17
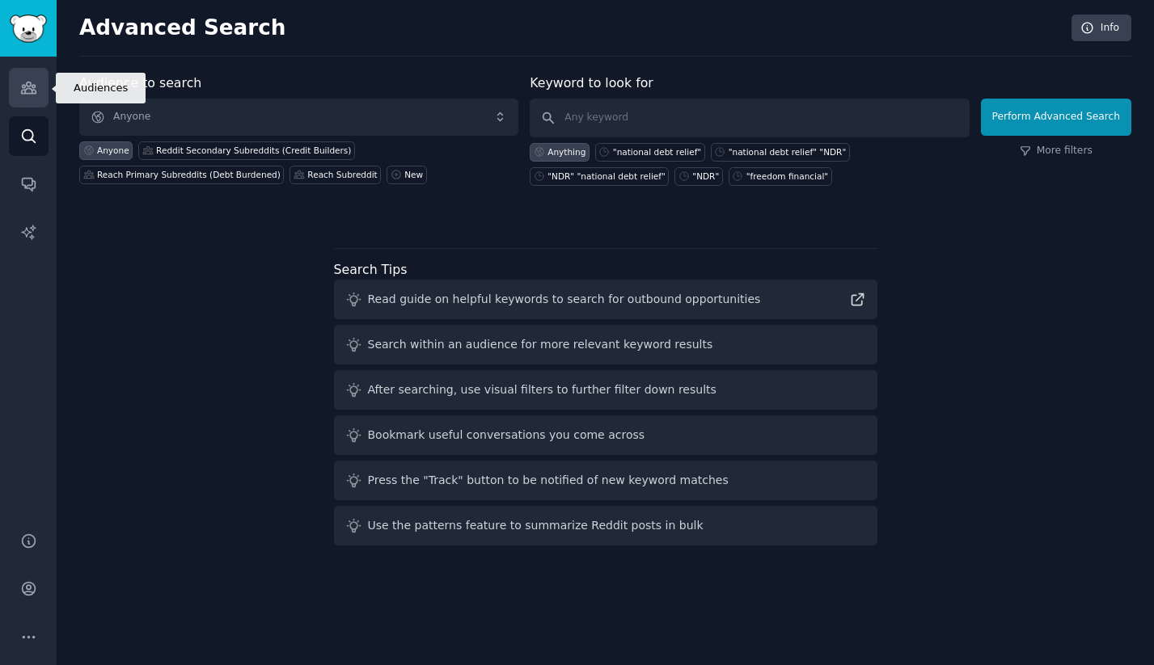
click at [32, 78] on link "Audiences" at bounding box center [29, 88] width 40 height 40
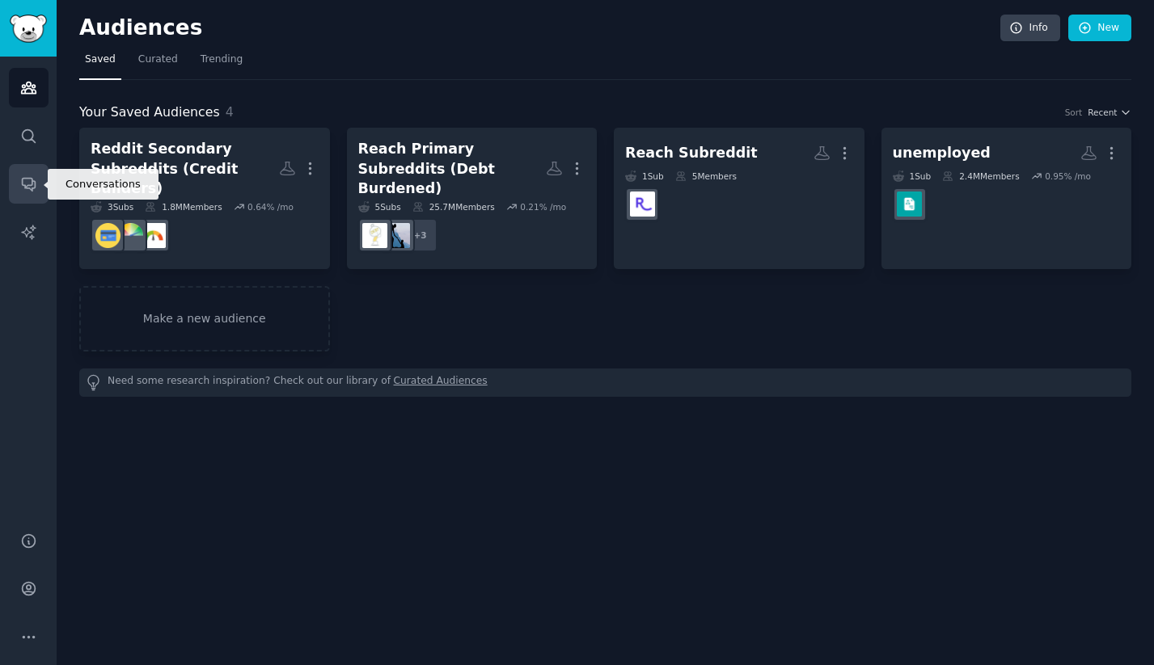
click at [26, 187] on icon "Sidebar" at bounding box center [28, 183] width 17 height 17
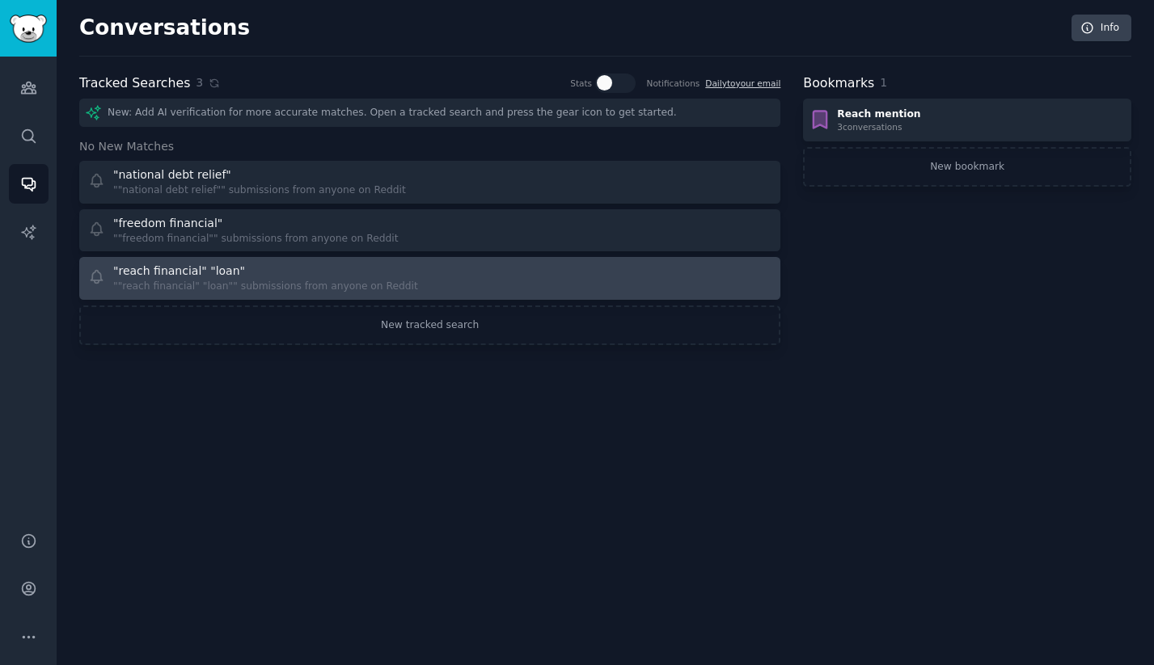
click at [161, 274] on div ""reach financial" "loan"" at bounding box center [179, 271] width 132 height 17
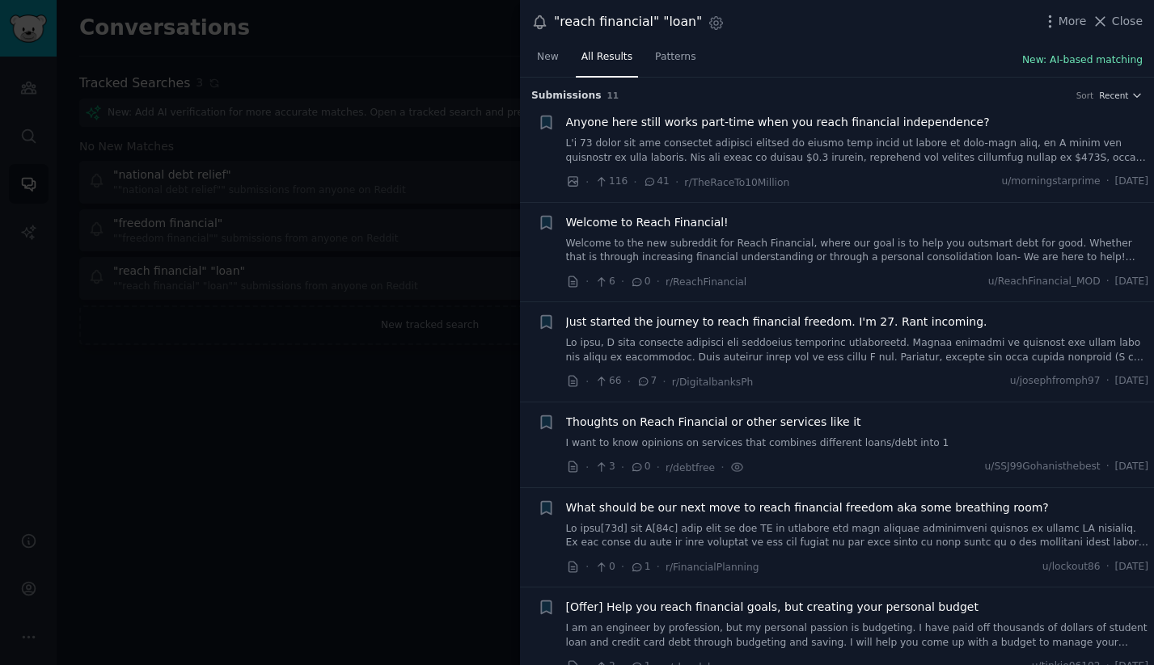
click at [1113, 57] on button "New: AI-based matching" at bounding box center [1082, 60] width 120 height 15
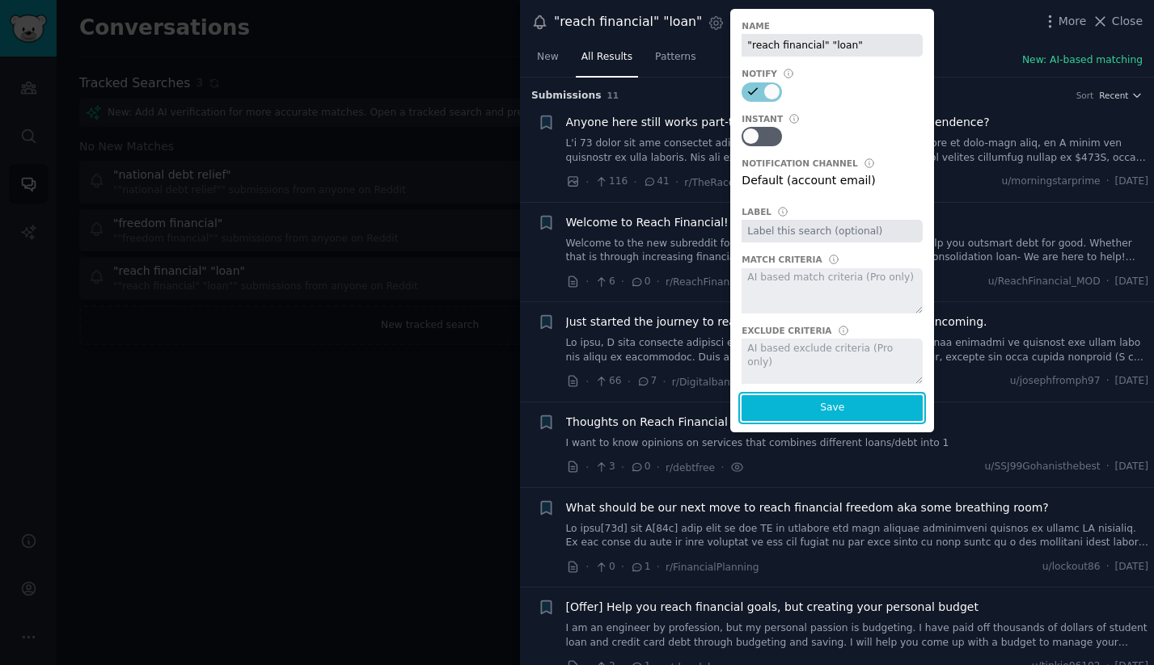
click at [826, 411] on button "Save" at bounding box center [831, 408] width 181 height 26
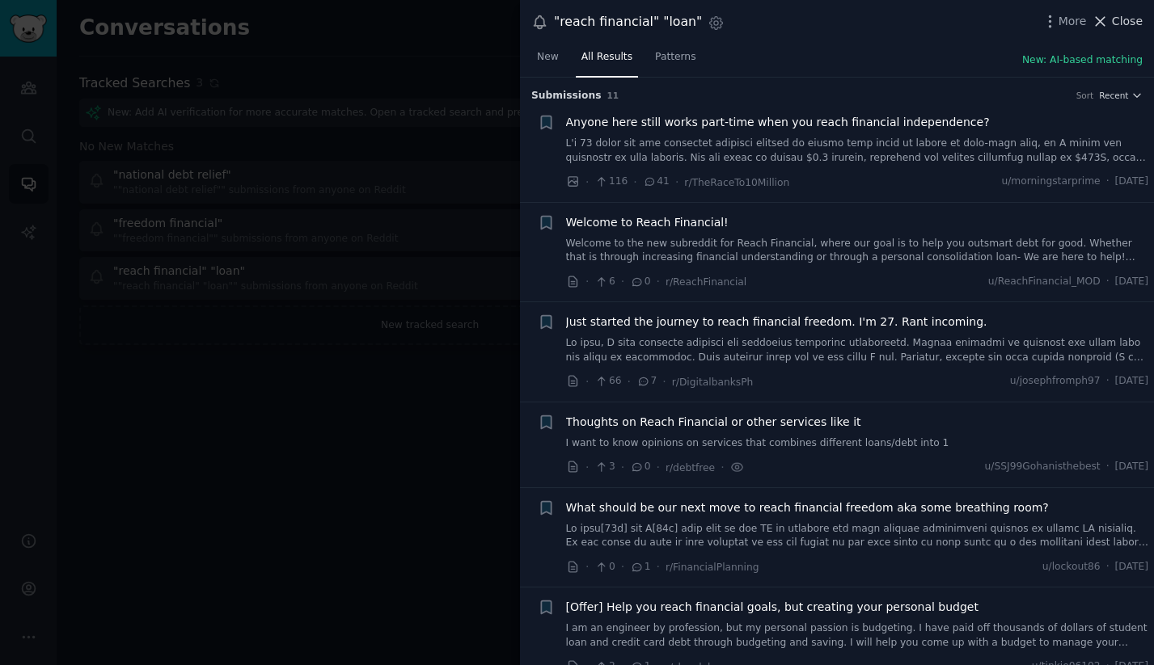
click at [1118, 24] on span "Close" at bounding box center [1127, 21] width 31 height 17
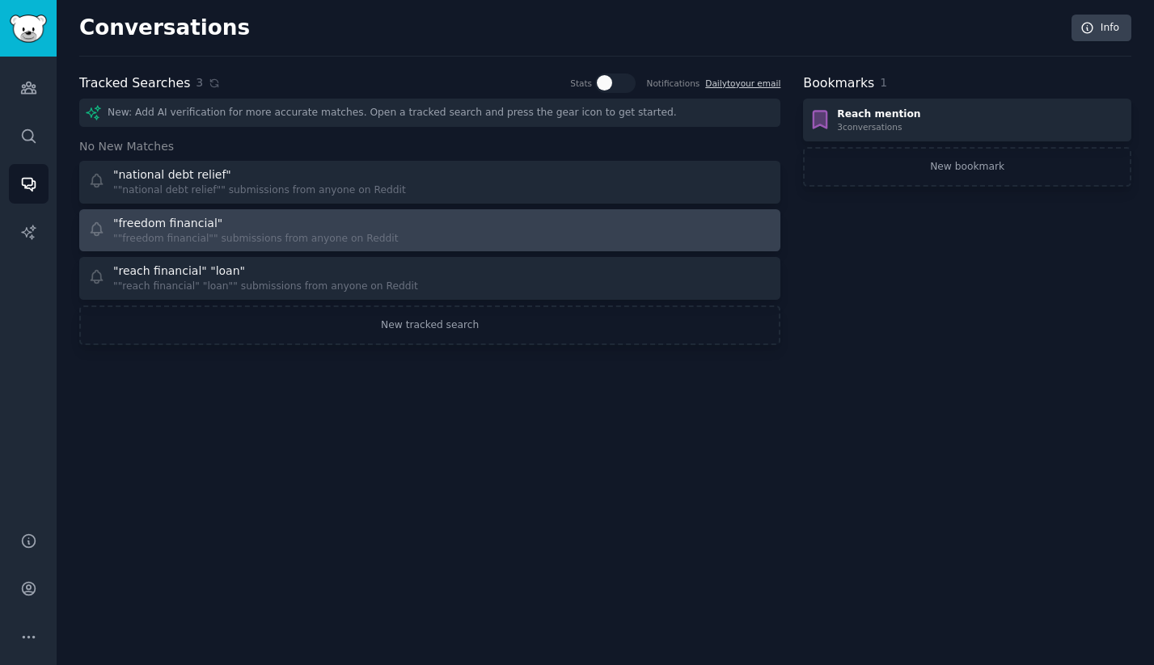
click at [199, 222] on div ""freedom financial"" at bounding box center [167, 223] width 109 height 17
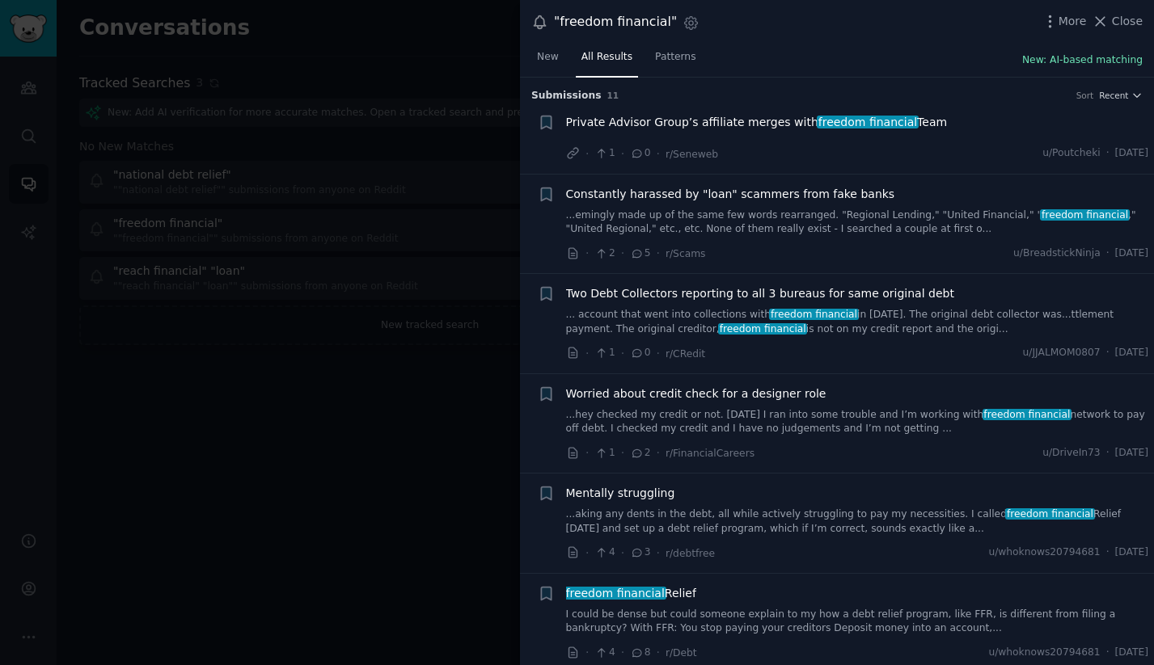
click at [1069, 58] on button "New: AI-based matching" at bounding box center [1082, 60] width 120 height 15
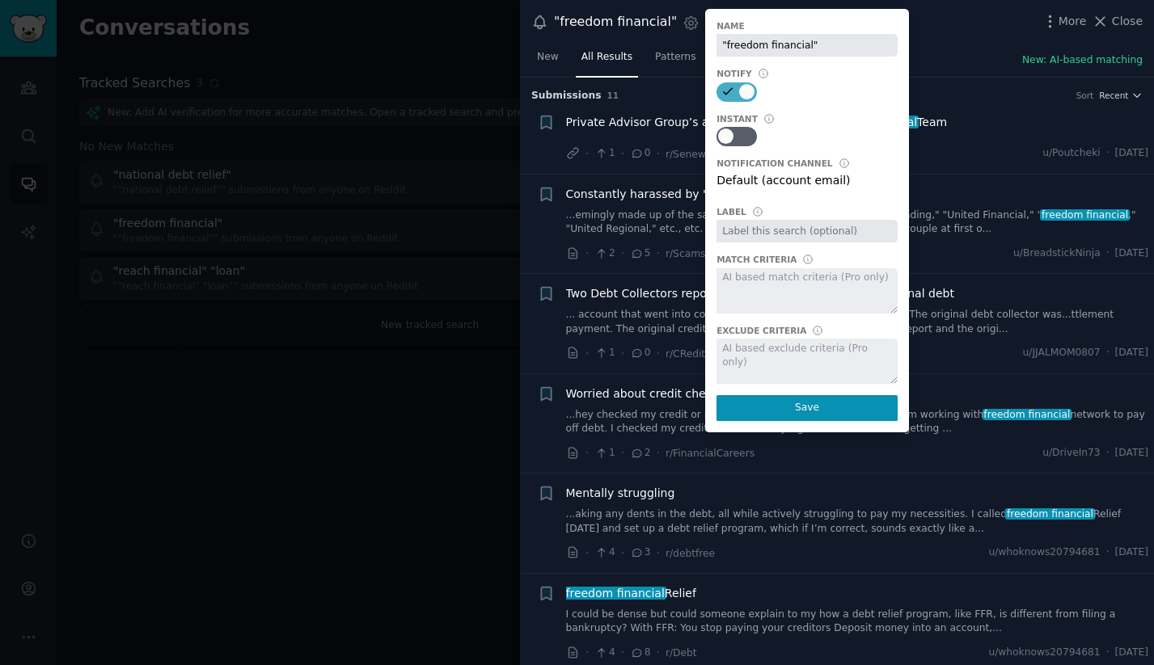
click at [721, 94] on icon at bounding box center [727, 91] width 15 height 15
checkbox input "false"
click at [822, 414] on button "Save" at bounding box center [806, 408] width 181 height 26
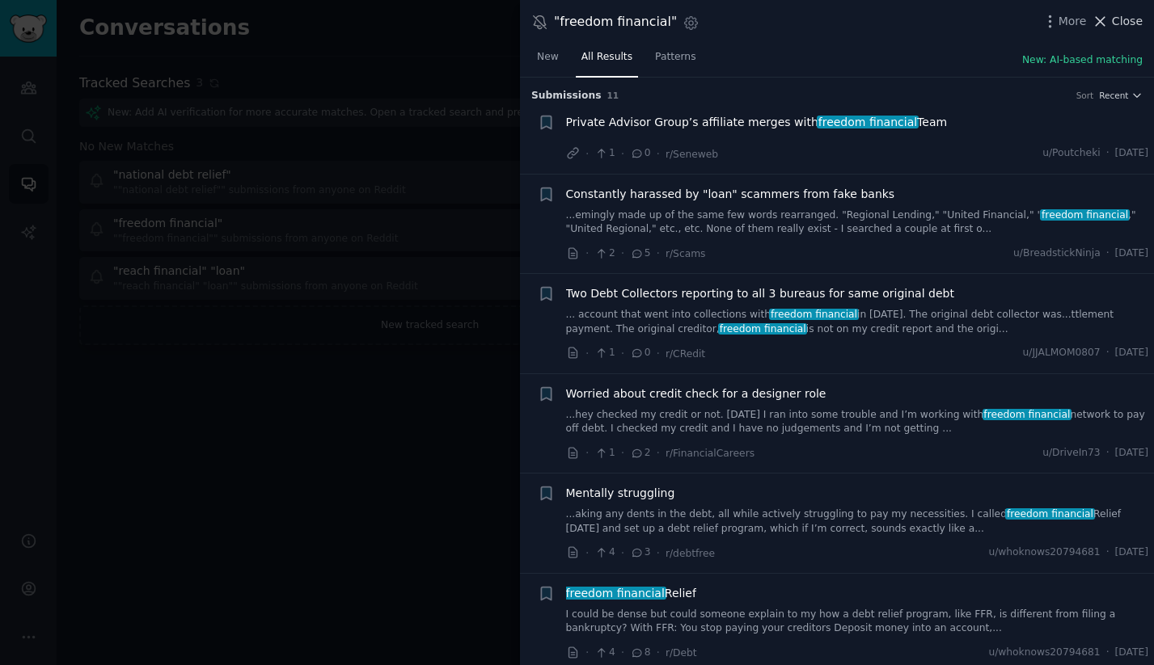
click at [1132, 23] on span "Close" at bounding box center [1127, 21] width 31 height 17
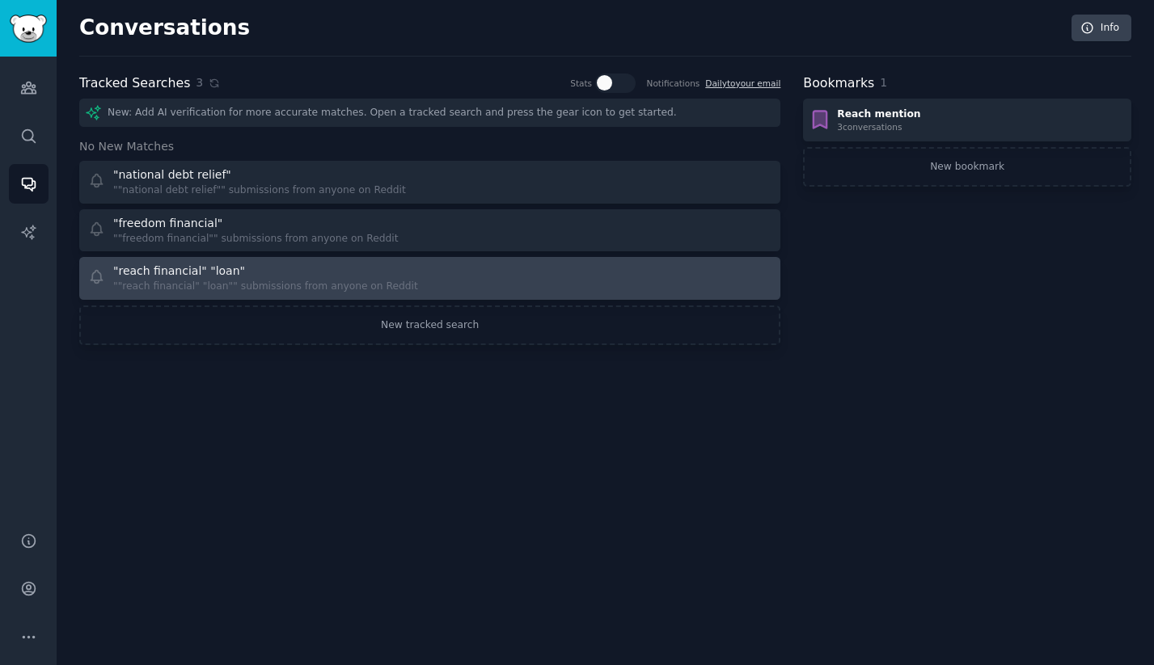
click at [207, 278] on div ""reach financial" "loan"" at bounding box center [179, 271] width 132 height 17
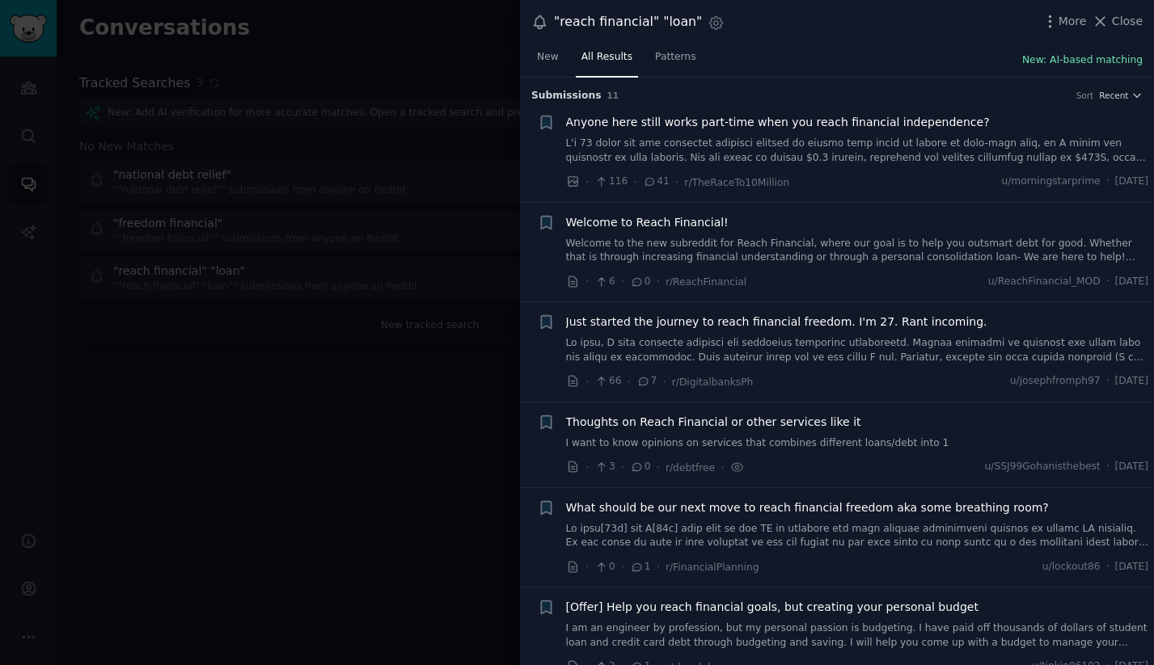
click at [1063, 64] on button "New: AI-based matching" at bounding box center [1082, 60] width 120 height 15
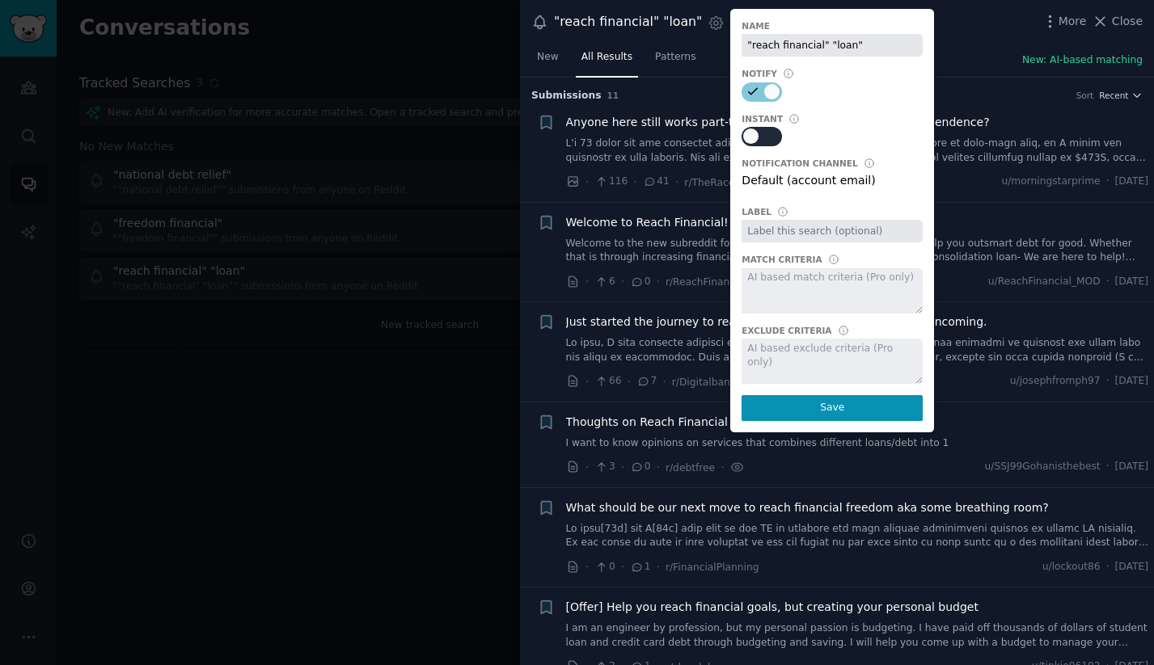
click at [760, 127] on div at bounding box center [761, 136] width 40 height 19
checkbox input "true"
click at [842, 402] on button "Save" at bounding box center [831, 408] width 181 height 26
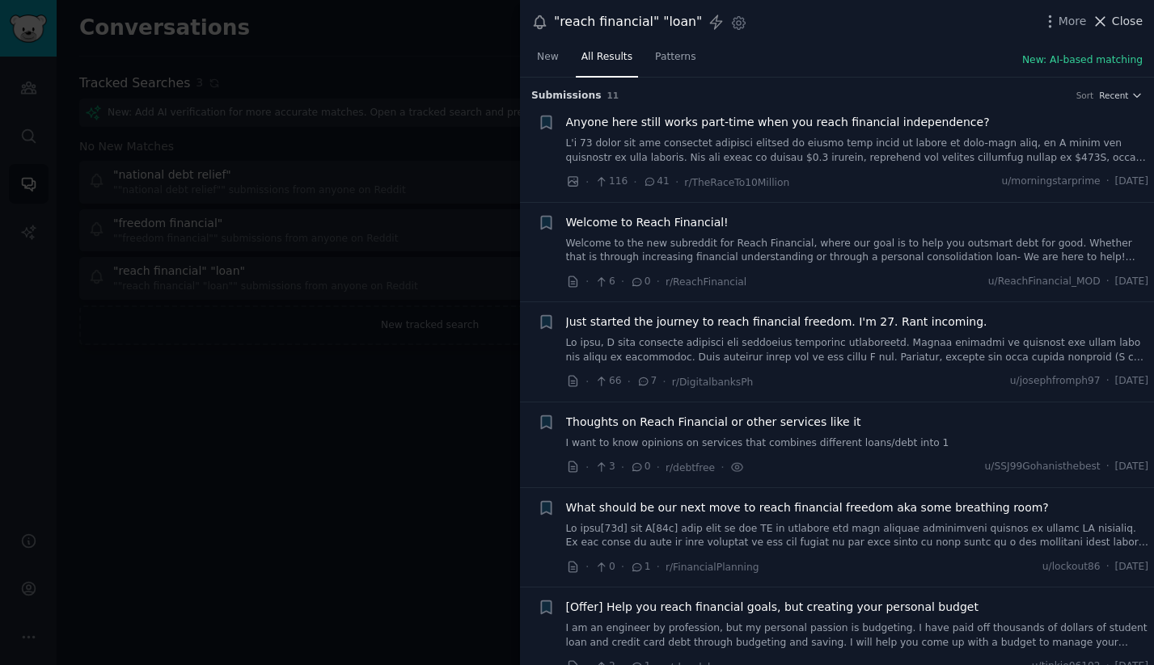
click at [1126, 19] on span "Close" at bounding box center [1127, 21] width 31 height 17
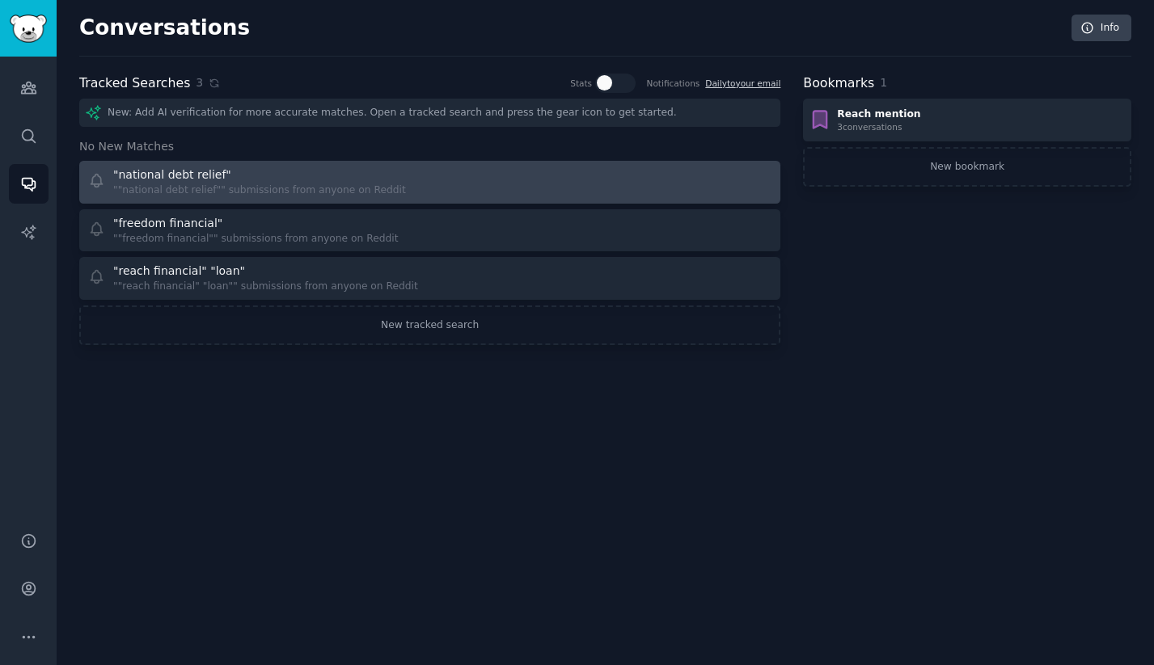
click at [230, 171] on div ""national debt relief"" at bounding box center [259, 175] width 293 height 17
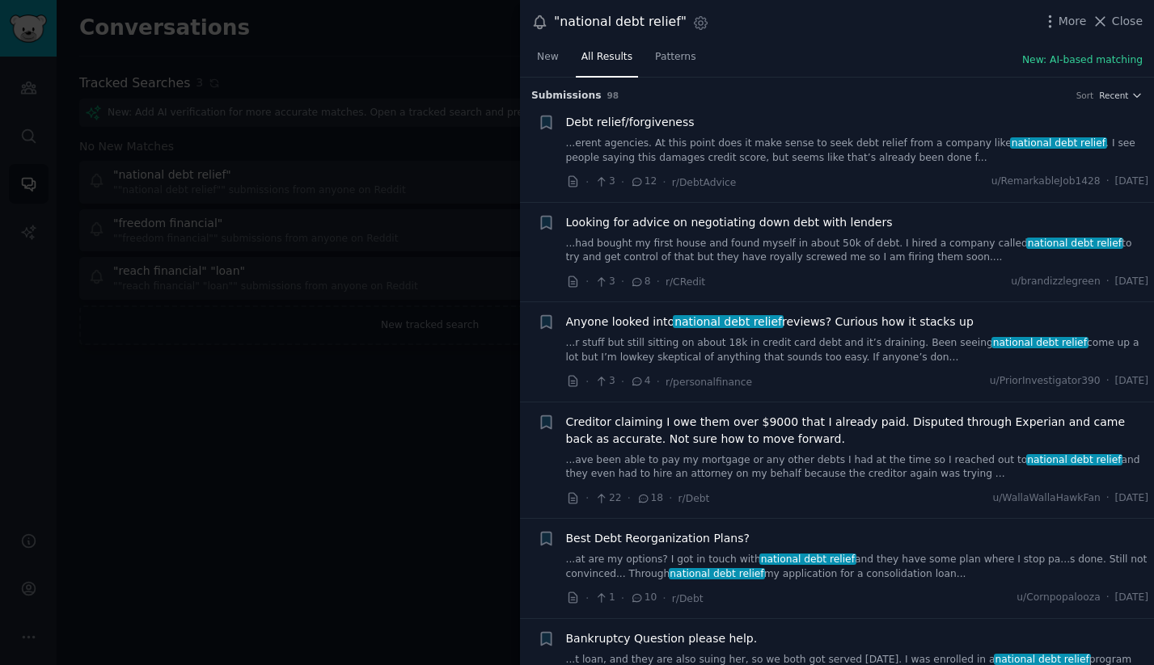
click at [1079, 69] on div "New All Results Patterns New: AI-based matching" at bounding box center [837, 60] width 634 height 33
click at [1075, 63] on button "New: AI-based matching" at bounding box center [1082, 60] width 120 height 15
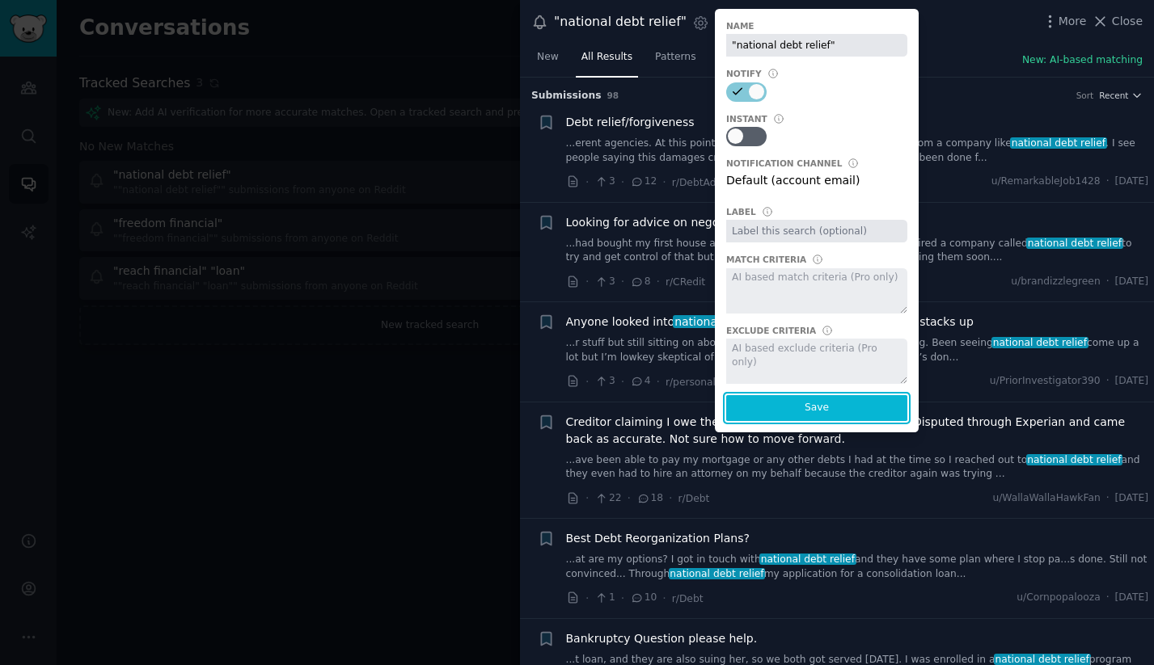
click at [830, 410] on button "Save" at bounding box center [816, 408] width 181 height 26
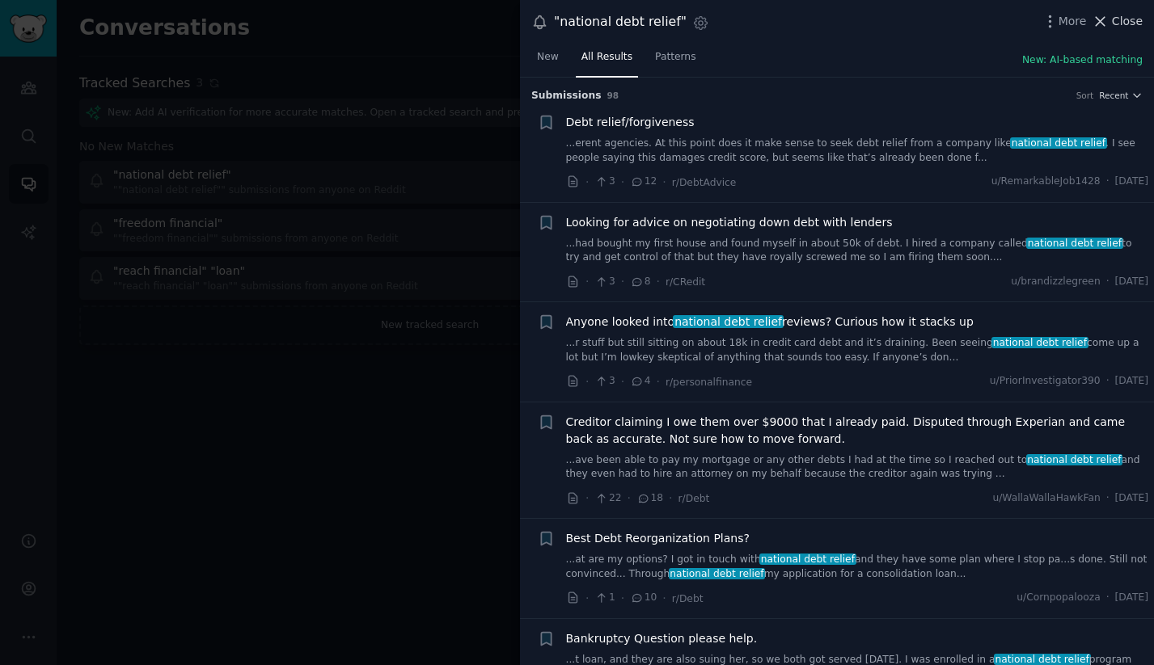
click at [1128, 22] on span "Close" at bounding box center [1127, 21] width 31 height 17
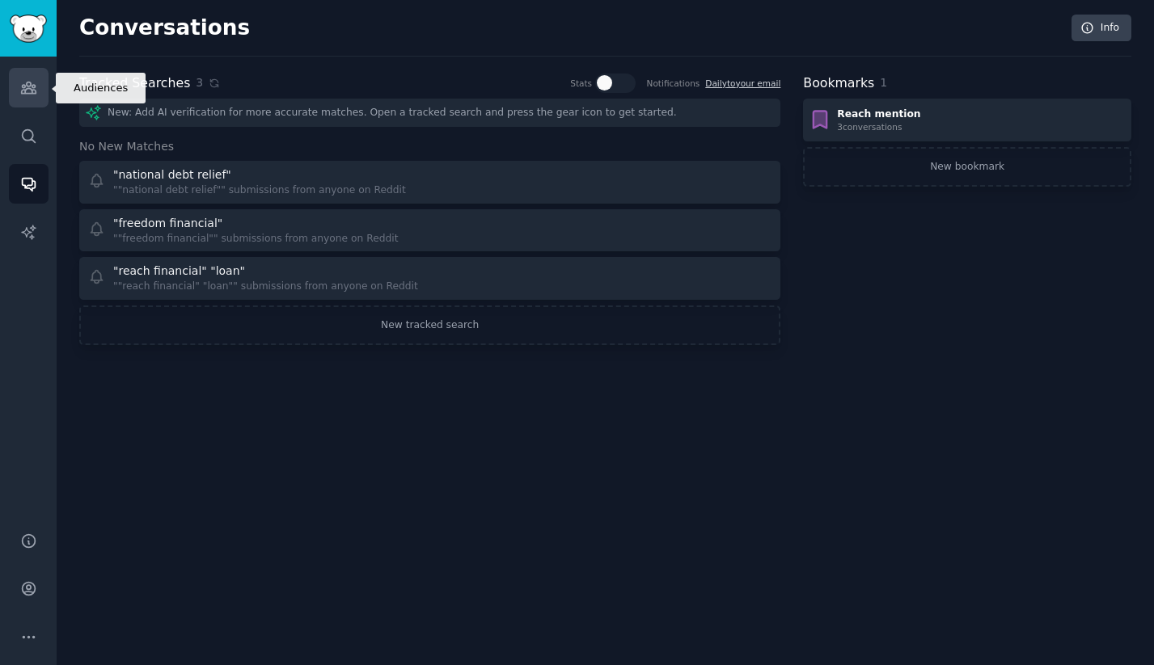
click at [34, 96] on link "Audiences" at bounding box center [29, 88] width 40 height 40
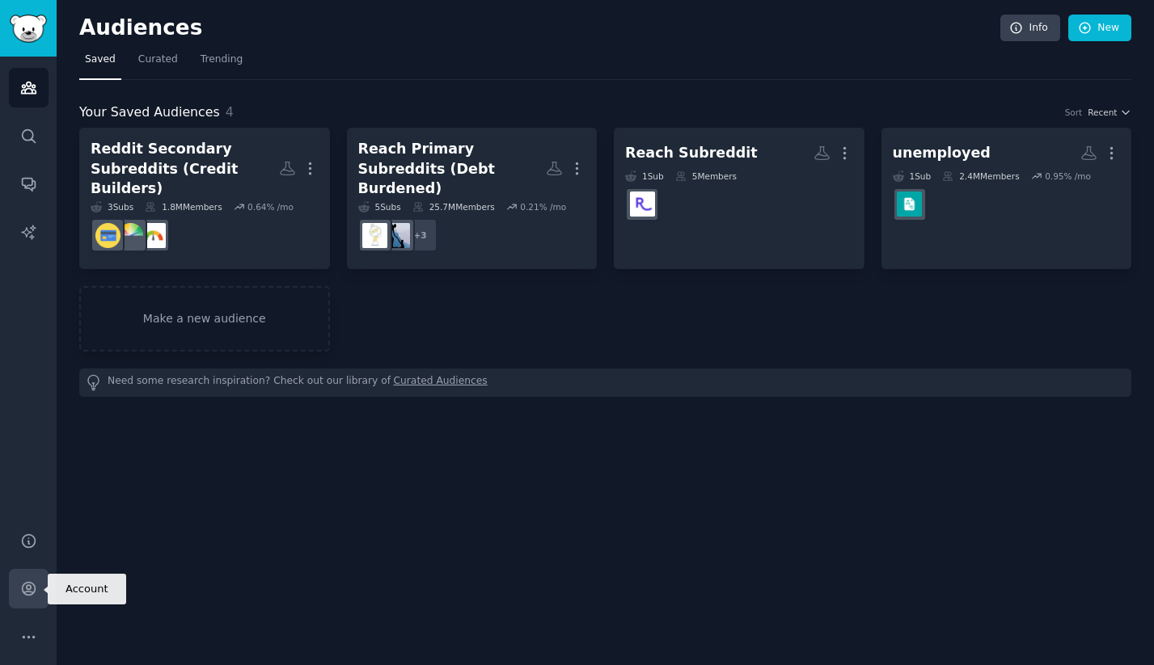
click at [30, 592] on icon "Sidebar" at bounding box center [28, 589] width 13 height 13
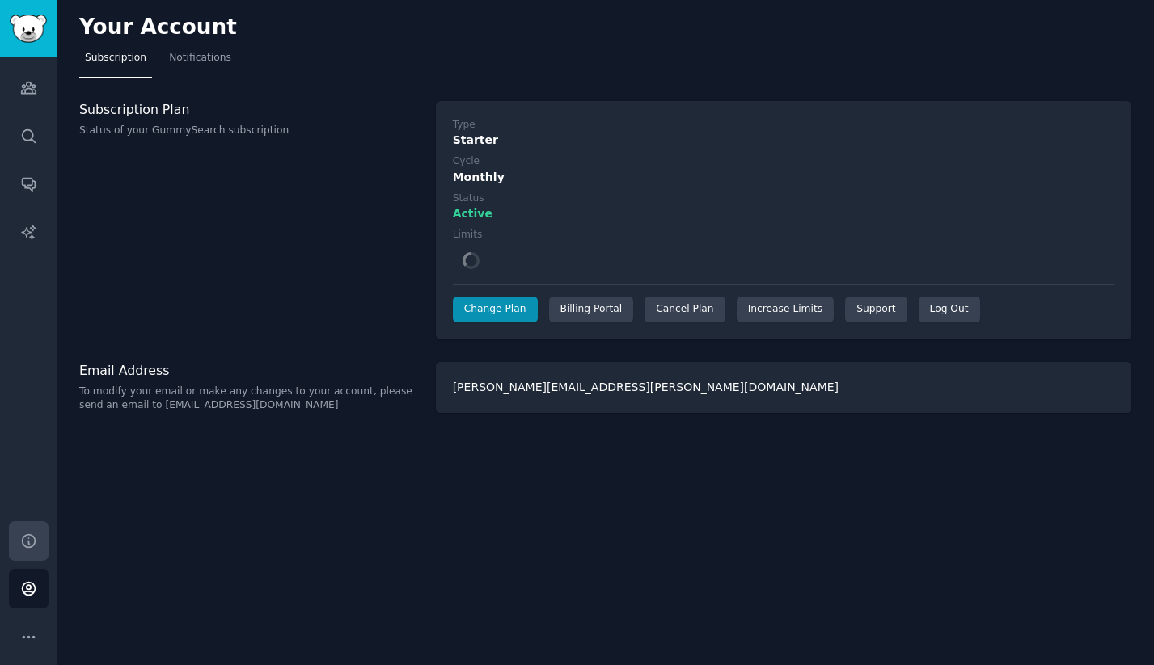
click at [27, 550] on link "Help" at bounding box center [29, 541] width 40 height 40
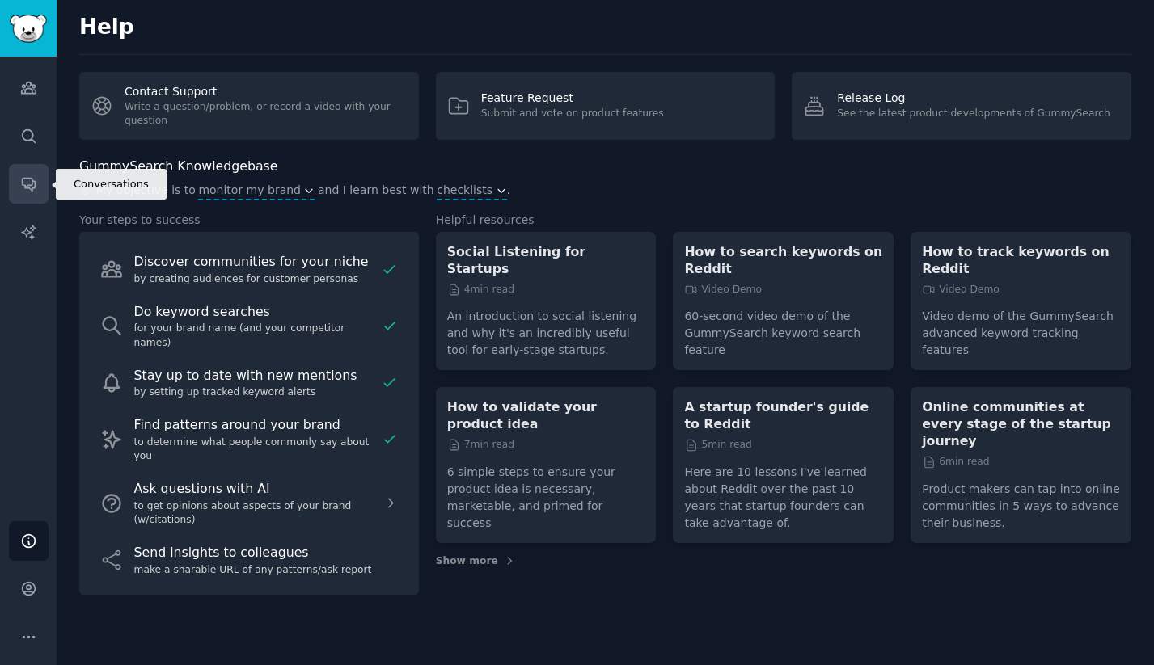
click at [27, 175] on icon "Sidebar" at bounding box center [28, 183] width 17 height 17
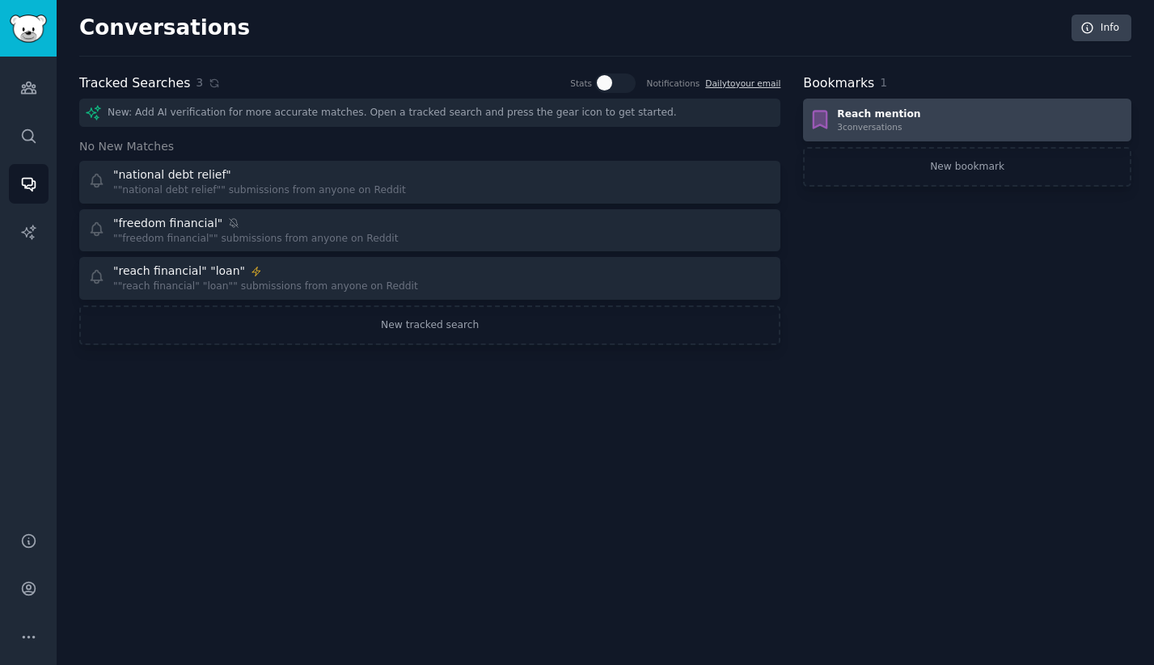
click at [949, 127] on div "Reach mention 3 conversation s" at bounding box center [967, 121] width 317 height 26
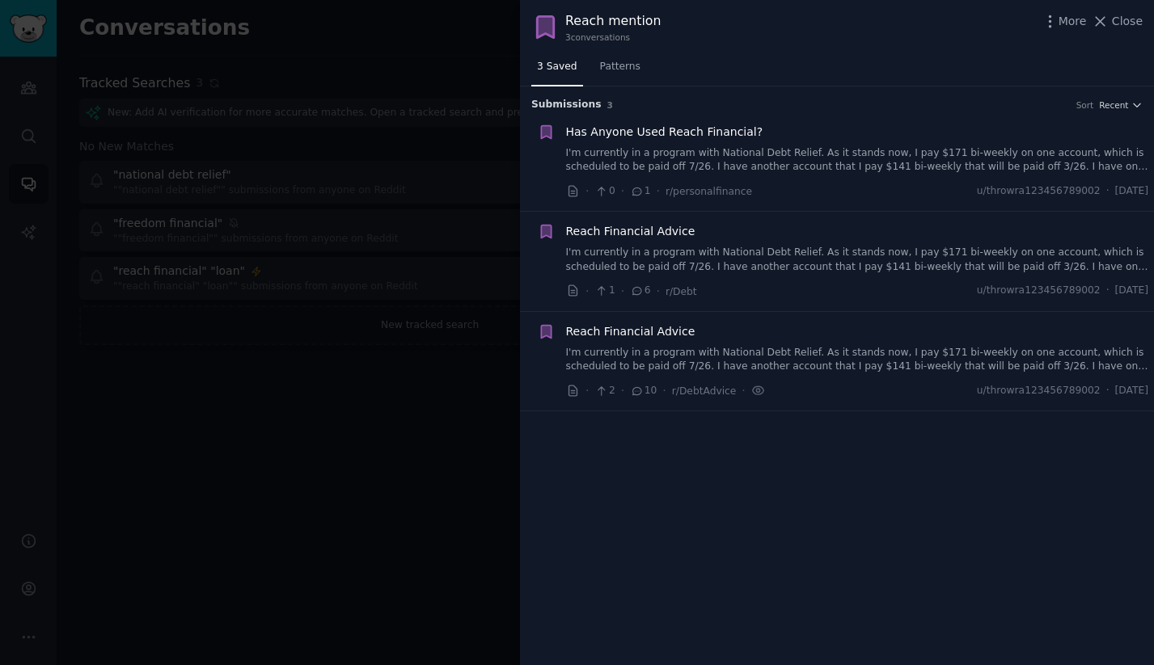
click at [574, 194] on icon at bounding box center [573, 191] width 15 height 15
click at [568, 392] on icon at bounding box center [572, 391] width 8 height 11
click at [441, 98] on div at bounding box center [577, 332] width 1154 height 665
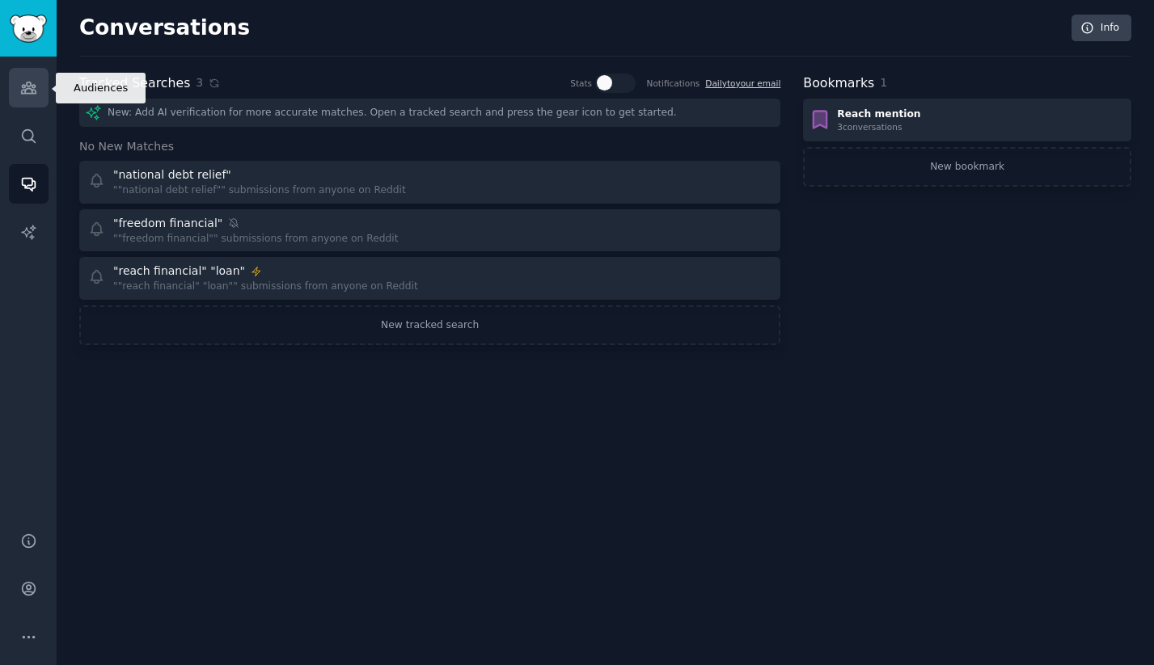
click at [33, 92] on icon "Sidebar" at bounding box center [28, 87] width 17 height 17
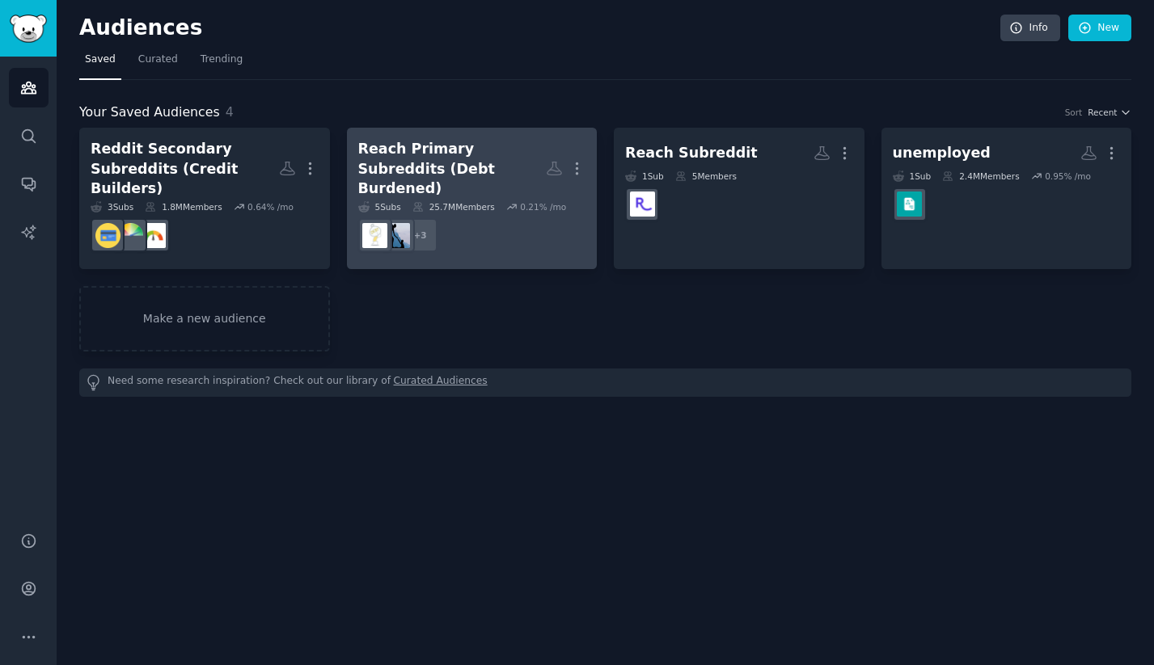
click at [439, 163] on div "Reach Primary Subreddits (Debt Burdened)" at bounding box center [452, 169] width 188 height 60
